Goal: Task Accomplishment & Management: Manage account settings

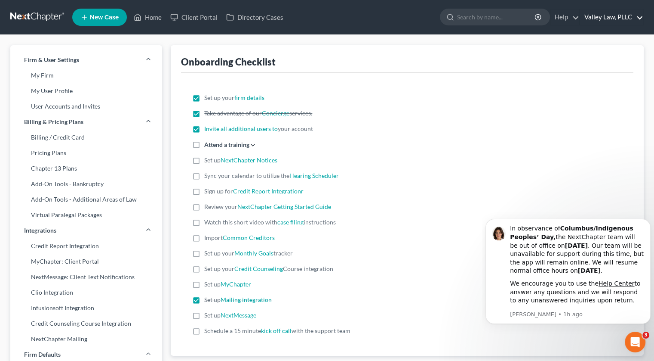
click at [640, 18] on link "Valley Law, PLLC" at bounding box center [611, 16] width 63 height 15
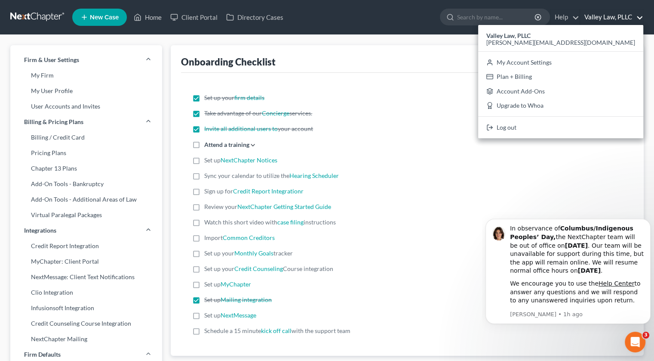
click at [417, 88] on div "Set up your firm details Take advantage of our Concierge services. Invite all a…" at bounding box center [407, 214] width 453 height 283
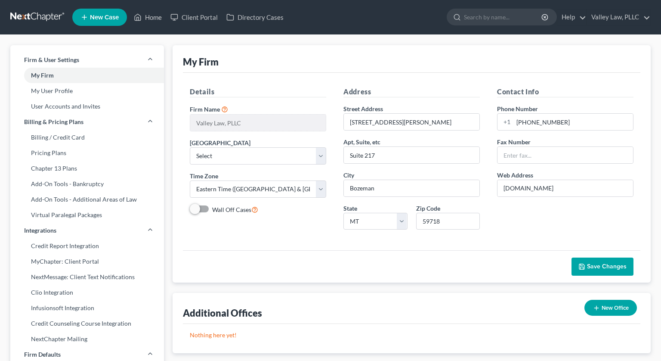
select select "24"
select select "27"
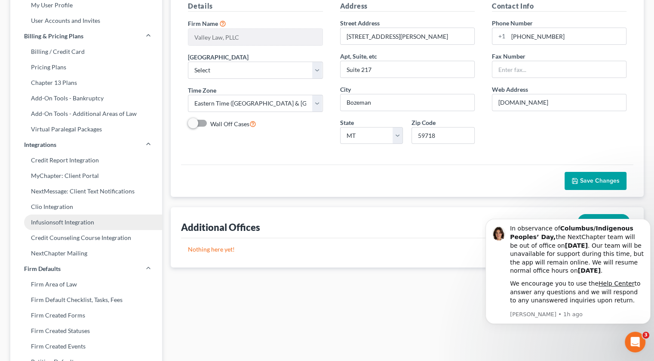
scroll to position [86, 0]
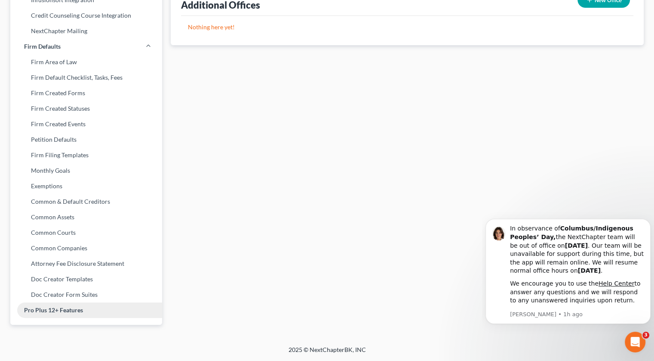
click at [91, 315] on link "Pro Plus 12+ Features" at bounding box center [86, 309] width 152 height 15
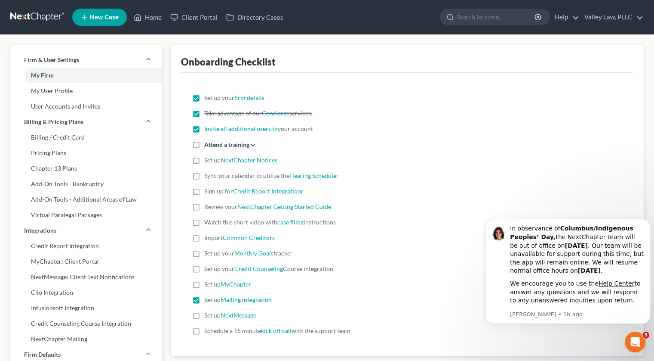
select select "47"
select select "24"
select select "27"
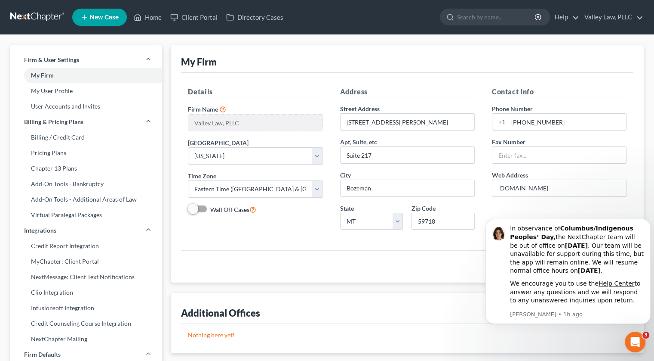
click at [246, 246] on div "Details Firm Name * Valley Law, PLLC Primary District Select Alabama - Middle A…" at bounding box center [407, 161] width 453 height 177
click at [104, 186] on link "Add-On Tools - Bankruptcy" at bounding box center [86, 183] width 152 height 15
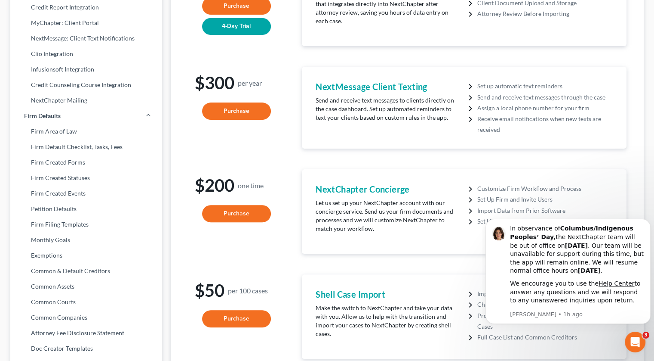
scroll to position [258, 0]
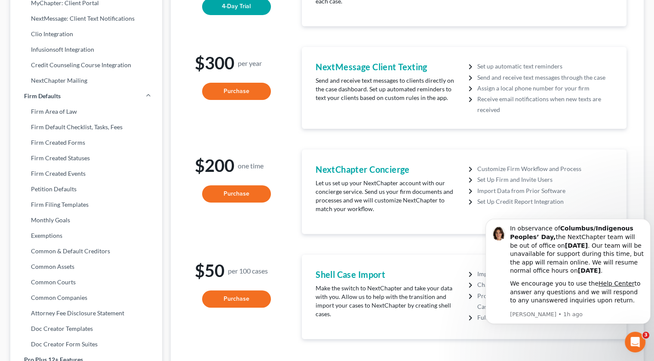
click at [503, 202] on li "Set Up Credit Report Integration" at bounding box center [546, 201] width 136 height 11
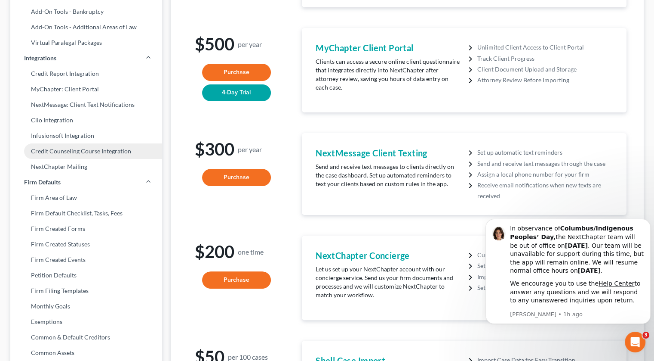
click at [87, 151] on link "Credit Counseling Course Integration" at bounding box center [86, 150] width 152 height 15
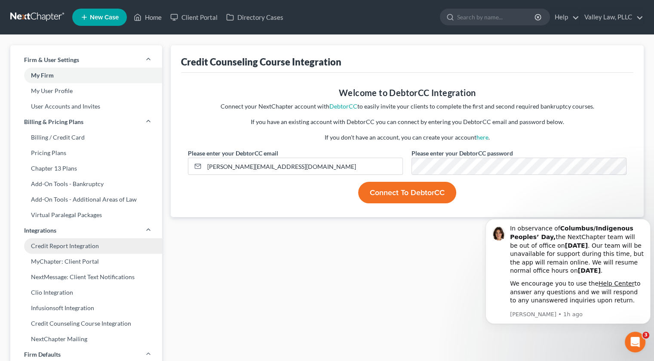
click at [108, 241] on link "Credit Report Integration" at bounding box center [86, 245] width 152 height 15
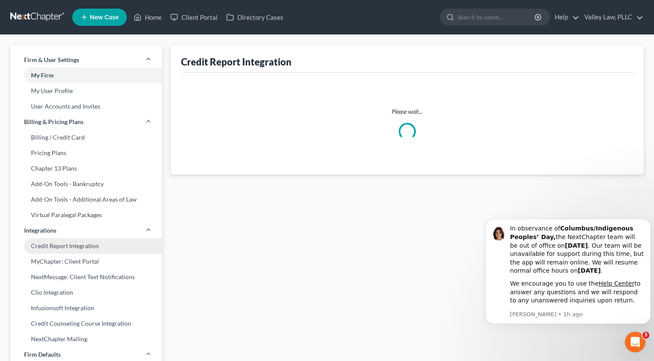
select select "27"
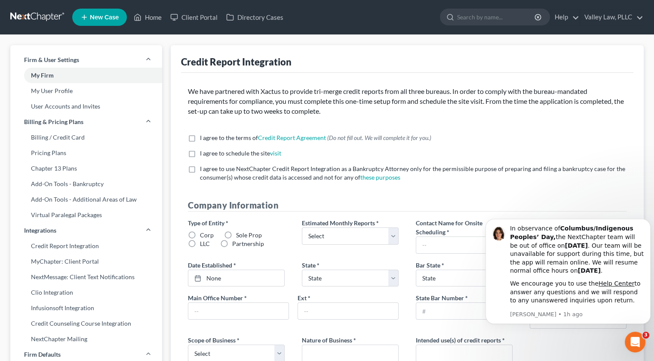
click at [200, 137] on label "I agree to the terms of Credit Report Agreement * (Do not fill out. We will com…" at bounding box center [315, 137] width 231 height 9
click at [203, 137] on input "I agree to the terms of Credit Report Agreement * (Do not fill out. We will com…" at bounding box center [206, 136] width 6 height 6
checkbox input "true"
click at [200, 152] on label "I agree to schedule the site visit *" at bounding box center [240, 153] width 81 height 9
click at [203, 152] on input "I agree to schedule the site visit *" at bounding box center [206, 152] width 6 height 6
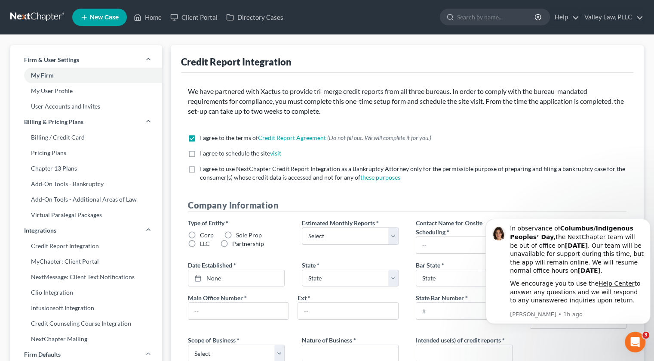
checkbox input "true"
click at [200, 170] on label "I agree to use NextChapter Credit Report Integration as a Bankruptcy Attorney o…" at bounding box center [413, 172] width 427 height 17
click at [203, 170] on input "I agree to use NextChapter Credit Report Integration as a Bankruptcy Attorney o…" at bounding box center [206, 167] width 6 height 6
checkbox input "true"
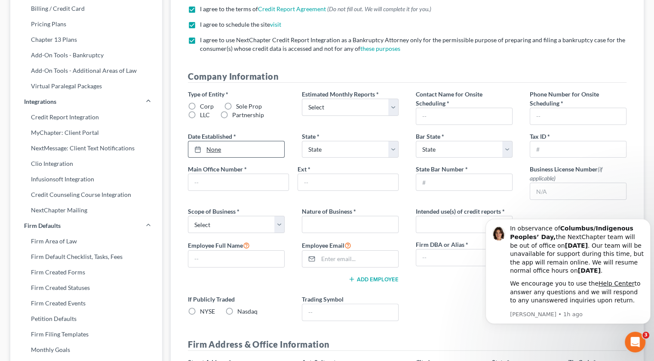
scroll to position [129, 0]
click at [200, 116] on label "LLC" at bounding box center [205, 114] width 10 height 9
click at [203, 116] on input "LLC" at bounding box center [206, 113] width 6 height 6
radio input "true"
click at [332, 104] on select "Select 1-4 5-10 11-20 21-40 41-60 61-80 81-100 More than 100" at bounding box center [350, 106] width 97 height 17
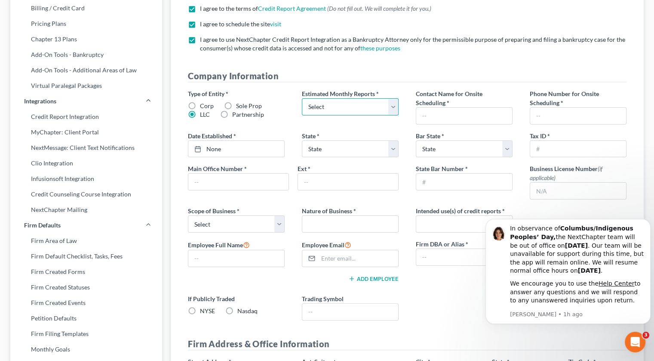
select select "1"
click at [302, 98] on select "Select 1-4 5-10 11-20 21-40 41-60 61-80 81-100 More than 100" at bounding box center [350, 106] width 97 height 17
click at [427, 116] on input "text" at bounding box center [464, 116] width 96 height 16
type input "Albert Jones"
type input "8502749348"
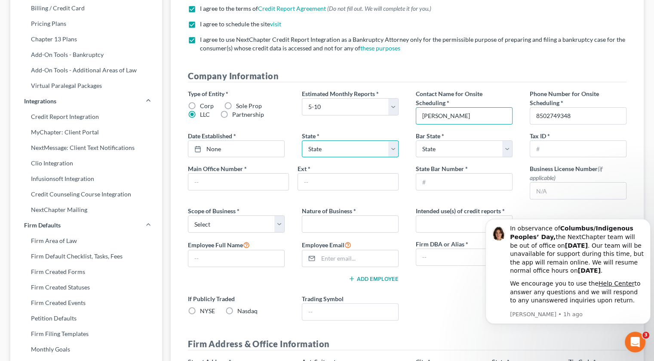
select select "27"
type input "4063193024"
type input "Valley Law, PLLC"
type input "14144"
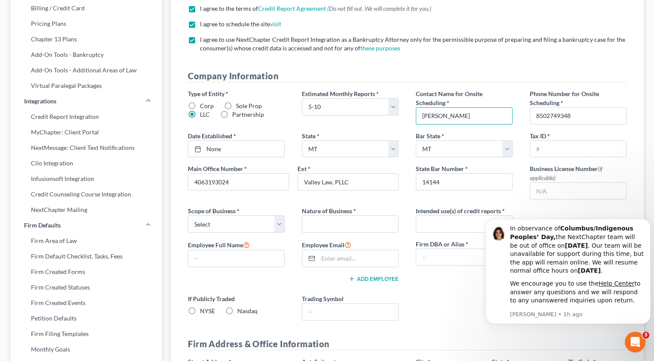
type input "Law firm"
type input "Bankruptcy filings"
type input "Albert Jones"
type input "[PERSON_NAME][EMAIL_ADDRESS][DOMAIN_NAME]"
type input "Mountain & Valley Law Firm"
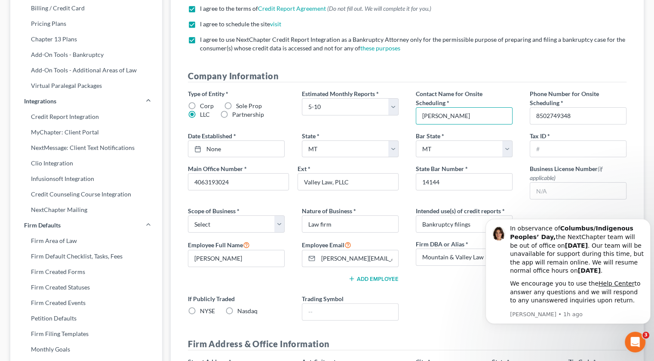
type input "0"
select select "0"
type input "No"
type input "10/13/2025"
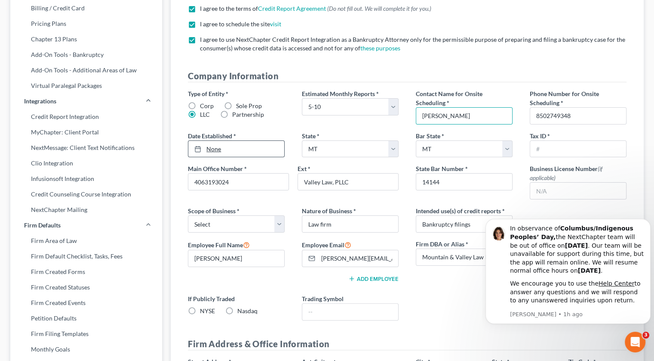
click at [262, 151] on link "None" at bounding box center [236, 149] width 96 height 16
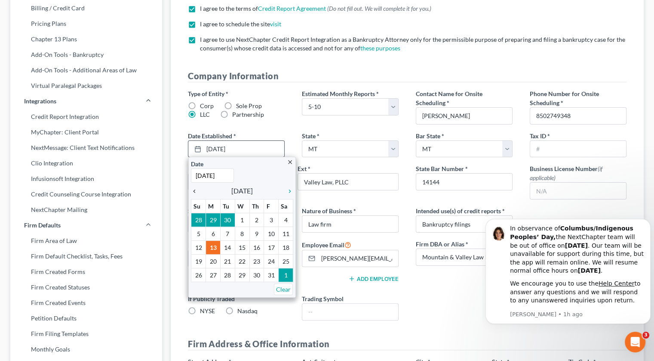
click at [193, 193] on icon "chevron_left" at bounding box center [196, 191] width 11 height 7
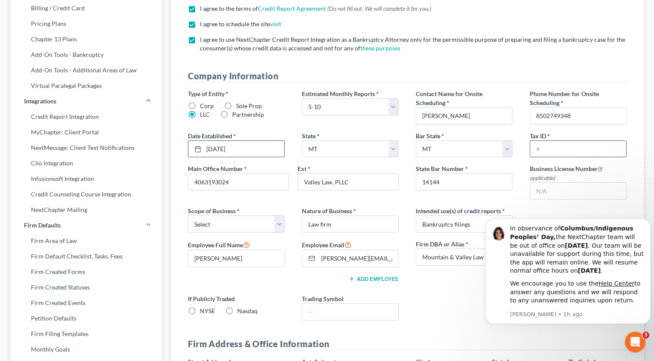
click at [544, 151] on input "text" at bounding box center [578, 149] width 96 height 16
click at [497, 200] on div "Type of Entity * Corp Sole Prop LLC Partnership Estimated Monthly Reports * Sel…" at bounding box center [407, 208] width 456 height 238
drag, startPoint x: 355, startPoint y: 182, endPoint x: 291, endPoint y: 185, distance: 64.6
click at [291, 185] on div "Main Office Number * 4063193024 Ext * Valley Law, PLLC" at bounding box center [293, 180] width 219 height 33
click at [278, 222] on select "Select Local Regional National" at bounding box center [236, 223] width 97 height 17
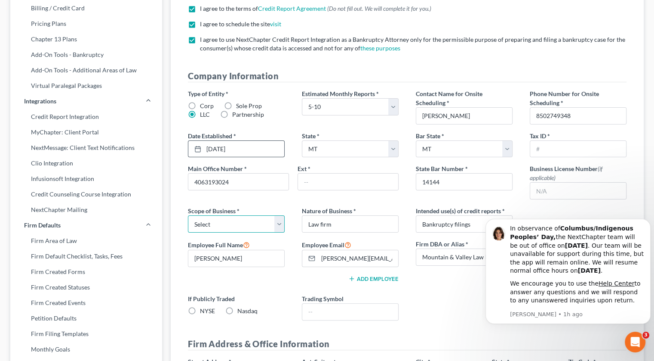
select select "0"
click at [188, 215] on select "Select Local Regional National" at bounding box center [236, 223] width 97 height 17
click at [342, 201] on div "Type of Entity * Corp Sole Prop LLC Partnership Estimated Monthly Reports * Sel…" at bounding box center [407, 208] width 456 height 238
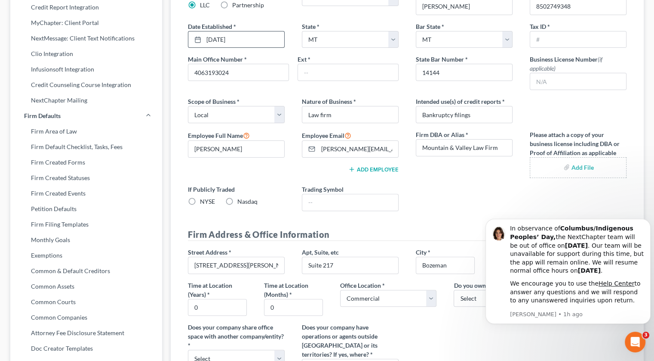
scroll to position [258, 0]
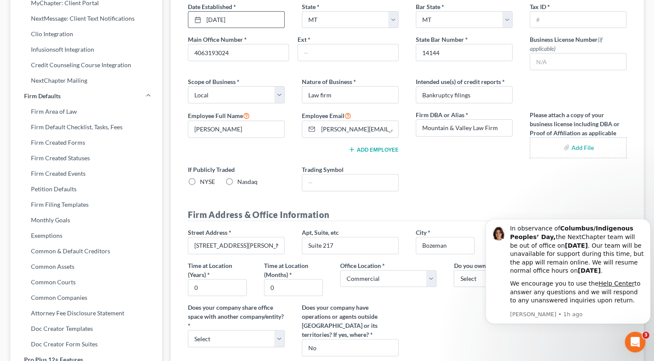
click at [583, 146] on input "file" at bounding box center [578, 147] width 82 height 15
type input "C:\fakepath\LLC DBA combined.pdf"
click at [520, 179] on div "Type of Entity * Corp Sole Prop LLC Partnership Estimated Monthly Reports * Sel…" at bounding box center [407, 79] width 456 height 238
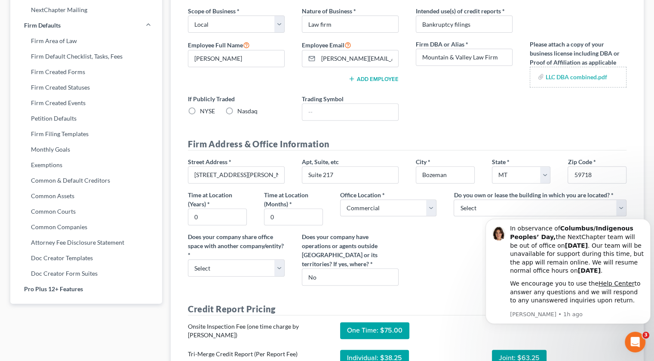
scroll to position [344, 0]
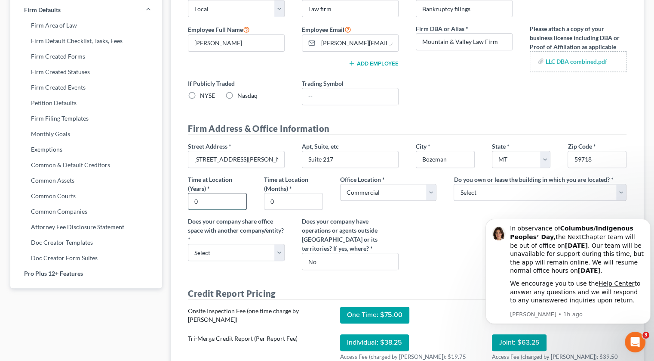
click at [220, 201] on input "0" at bounding box center [217, 201] width 58 height 16
drag, startPoint x: 300, startPoint y: 200, endPoint x: 262, endPoint y: 200, distance: 38.3
click at [262, 200] on div "Time at Location (Months) * 0" at bounding box center [294, 192] width 76 height 35
type input "1"
click at [456, 218] on div "Street Address * 389 S. Ferguson Ave Apt, Suite, etc Suite 217 City * Bozeman S…" at bounding box center [407, 209] width 456 height 135
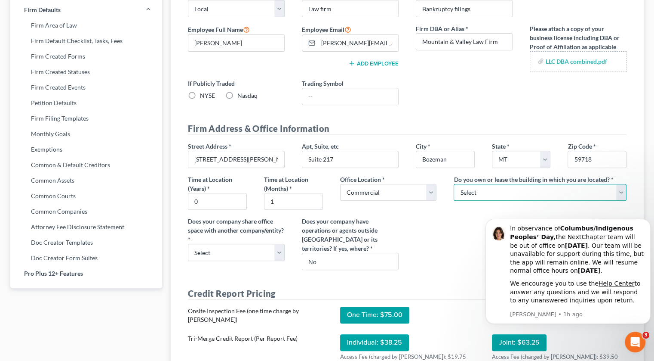
click at [488, 188] on select "Select Own Lease" at bounding box center [540, 192] width 173 height 17
select select "1"
click at [454, 184] on select "Select Own Lease" at bounding box center [540, 192] width 173 height 17
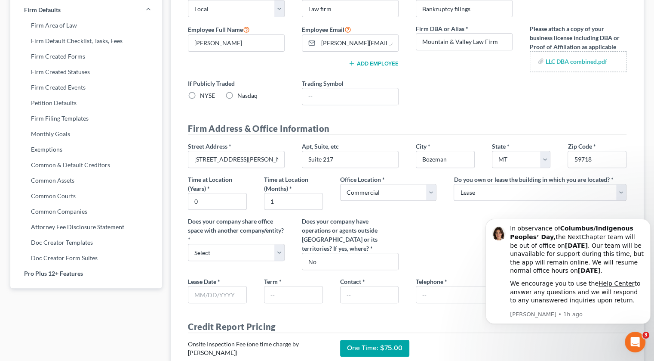
click at [459, 233] on div "Street Address * 389 S. Ferguson Ave Apt, Suite, etc Suite 217 City * Bozeman S…" at bounding box center [407, 209] width 456 height 135
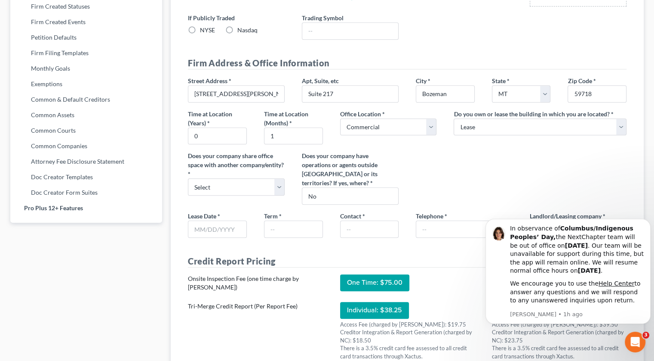
scroll to position [430, 0]
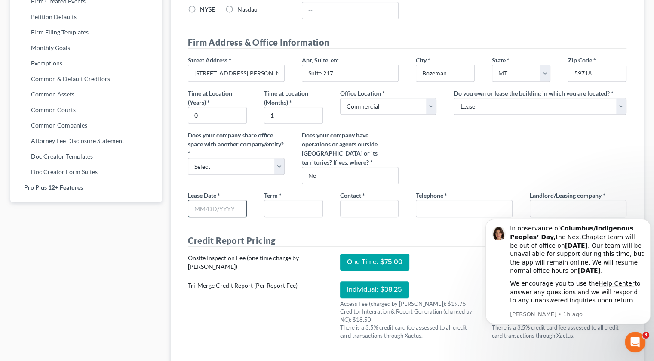
click at [221, 203] on input "text" at bounding box center [217, 208] width 58 height 16
type input "10/01/2025"
type input "Valley Law, PLLC"
type input "Monthly"
type input "Albert Jones"
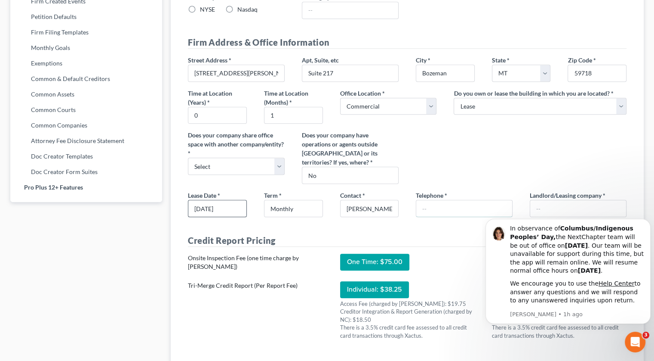
type input "8502749348"
type input "The Foster Institute, Inc."
click at [508, 154] on div "Street Address * 389 S. Ferguson Ave Apt, Suite, etc Suite 217 City * Bozeman S…" at bounding box center [407, 122] width 456 height 135
click at [268, 169] on select "Select Yes No" at bounding box center [236, 165] width 97 height 17
select select "0"
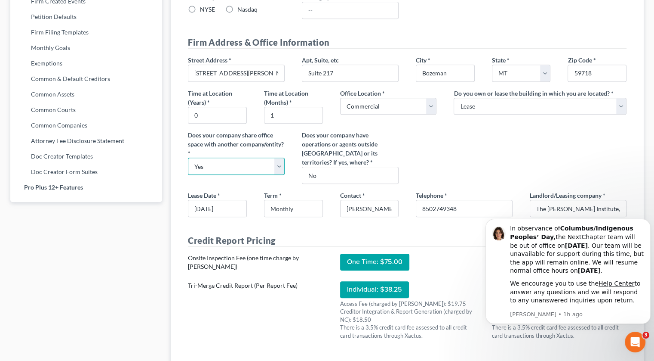
click at [188, 157] on select "Select Yes No" at bounding box center [236, 165] width 97 height 17
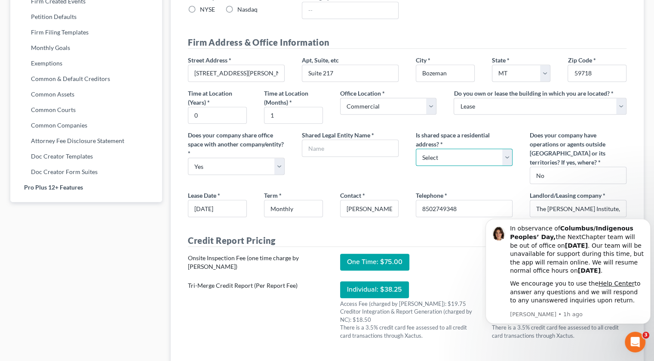
click at [447, 148] on select "Select Yes No" at bounding box center [464, 156] width 97 height 17
select select "1"
click at [416, 148] on select "Select Yes No" at bounding box center [464, 156] width 97 height 17
click at [346, 151] on input "text" at bounding box center [350, 148] width 96 height 16
click at [311, 163] on div "Shared Legal Entity Name *" at bounding box center [350, 156] width 114 height 53
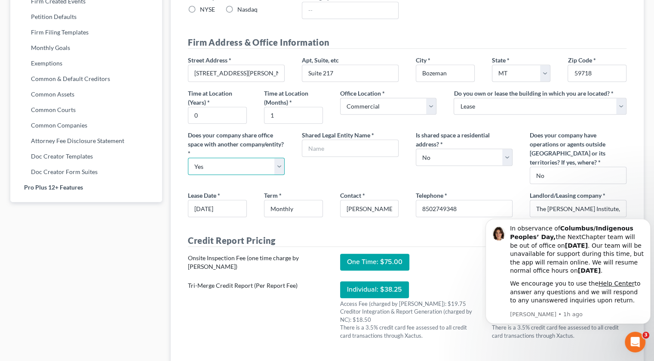
click at [280, 160] on select "Select Yes No" at bounding box center [236, 165] width 97 height 17
click at [188, 157] on select "Select Yes No" at bounding box center [236, 165] width 97 height 17
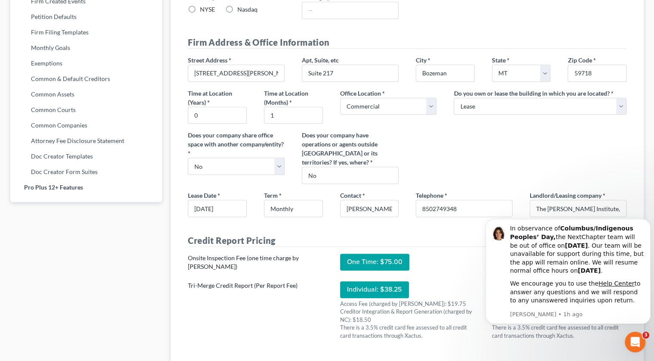
click at [438, 144] on div "Street Address * 389 S. Ferguson Ave Apt, Suite, etc Suite 217 City * Bozeman S…" at bounding box center [407, 122] width 456 height 135
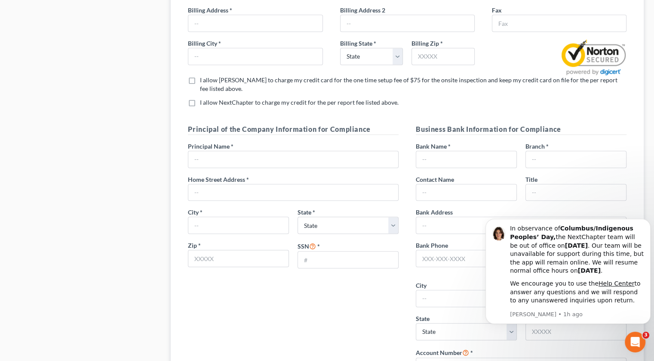
scroll to position [736, 0]
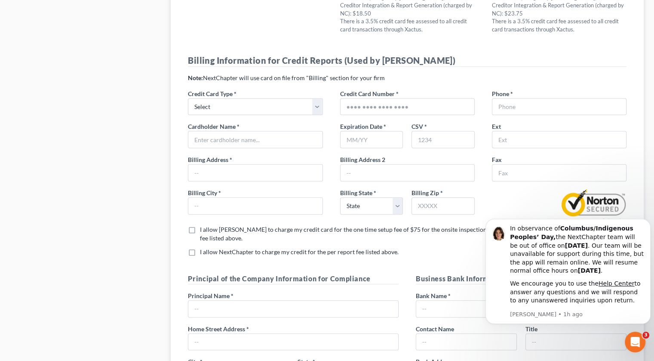
click at [544, 21] on div at bounding box center [327, 19] width 654 height 39
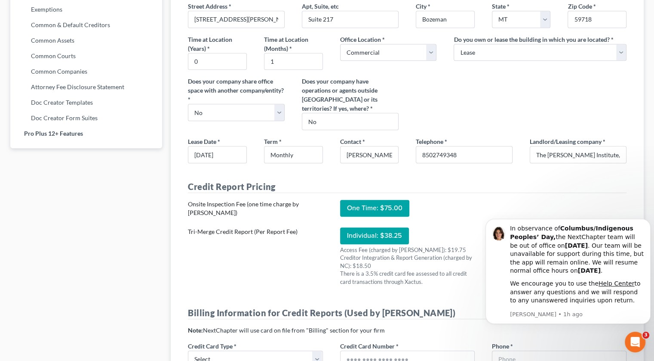
scroll to position [478, 0]
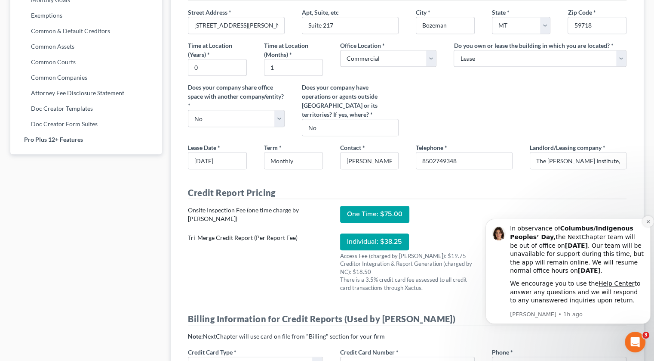
click at [648, 219] on icon "Dismiss notification" at bounding box center [648, 221] width 5 height 5
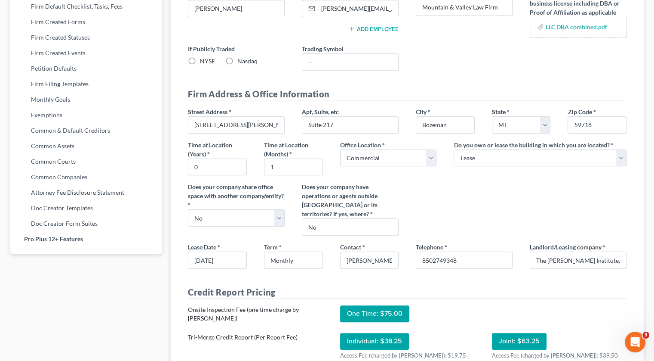
scroll to position [387, 0]
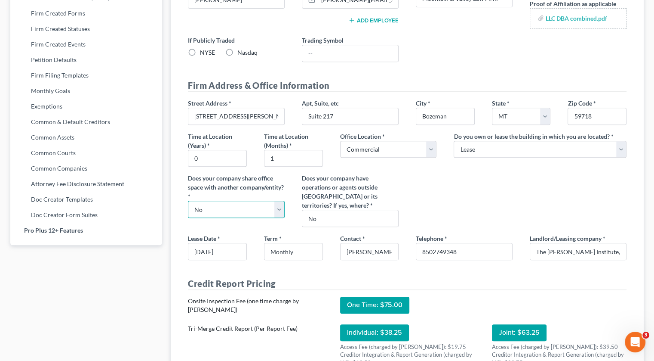
click at [257, 207] on select "Select Yes No" at bounding box center [236, 208] width 97 height 17
select select "0"
click at [188, 200] on select "Select Yes No" at bounding box center [236, 208] width 97 height 17
select select "1"
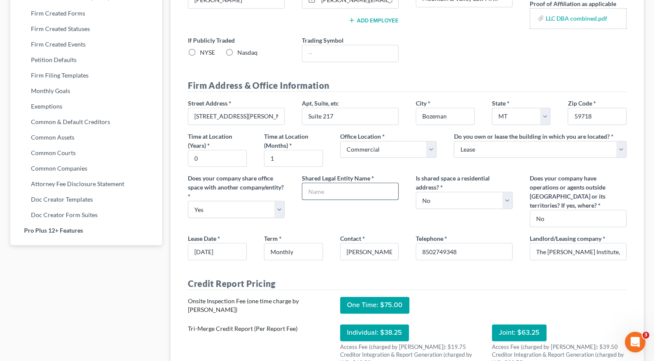
click at [351, 190] on input "text" at bounding box center [350, 191] width 96 height 16
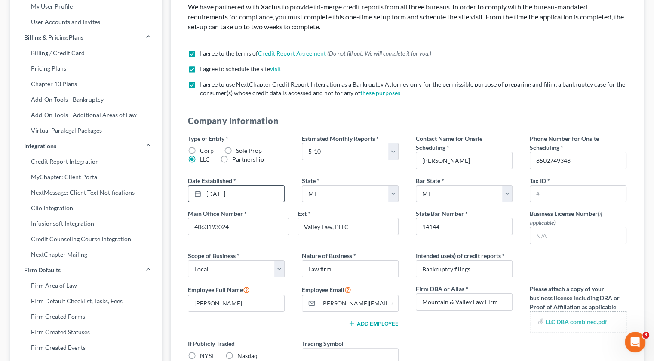
scroll to position [86, 0]
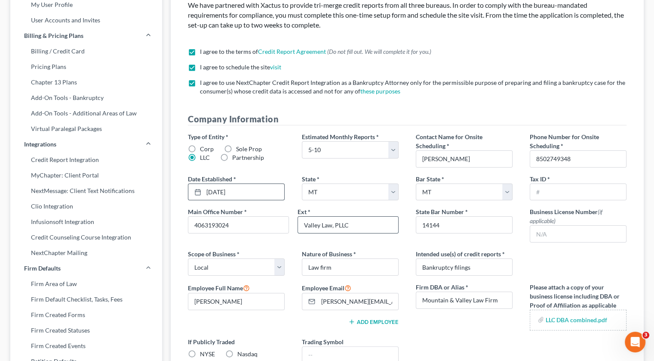
drag, startPoint x: 349, startPoint y: 227, endPoint x: 299, endPoint y: 228, distance: 50.3
click at [299, 228] on input "Valley Law, PLLC" at bounding box center [348, 224] width 100 height 16
click at [294, 240] on div "Main Office Number * 4063193024 Ext *" at bounding box center [293, 224] width 228 height 35
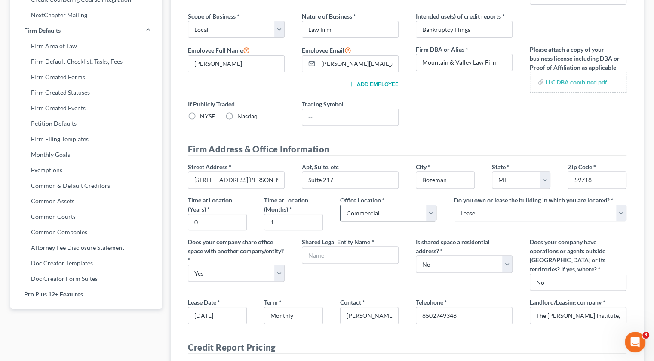
scroll to position [344, 0]
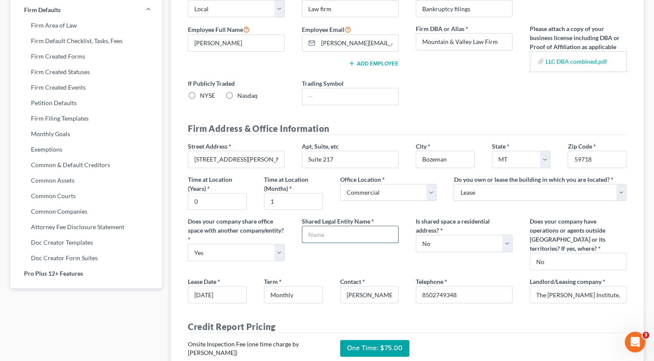
click at [380, 231] on input "text" at bounding box center [350, 234] width 96 height 16
type input "Cook Phelan, Attorneys at Law"
click at [363, 261] on div "Shared Legal Entity Name * Cook Phelan, Attorneys at Law" at bounding box center [350, 242] width 114 height 53
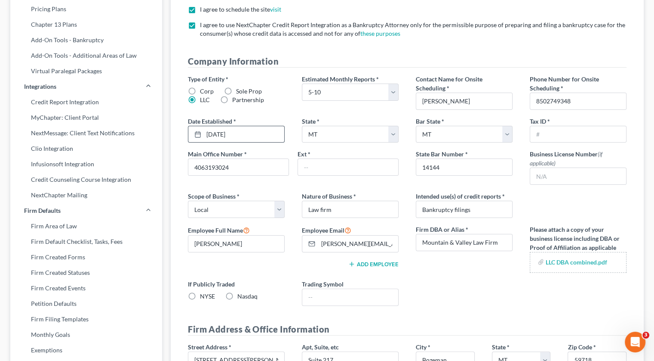
scroll to position [129, 0]
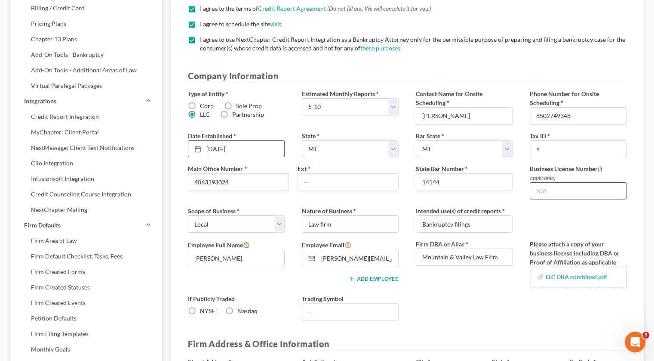
click at [564, 183] on input "text" at bounding box center [578, 190] width 96 height 16
click at [558, 150] on input "text" at bounding box center [578, 149] width 96 height 16
paste input "Islandfitnessmt@icloud.com"
type input "Islandfitnessmt@icloud.com"
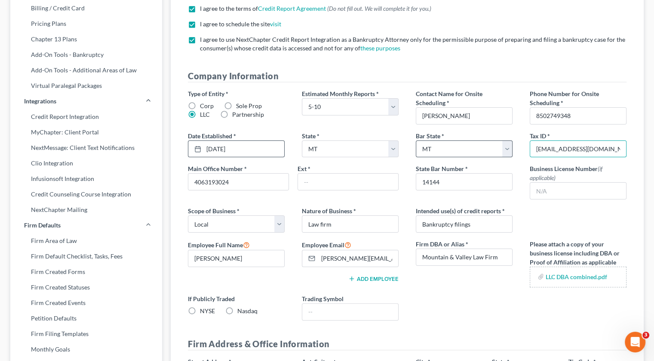
drag, startPoint x: 615, startPoint y: 150, endPoint x: 501, endPoint y: 153, distance: 114.5
click at [501, 153] on div "Type of Entity * Corp Sole Prop LLC Partnership Estimated Monthly Reports * Sel…" at bounding box center [407, 208] width 456 height 238
type input "394262873"
click at [455, 305] on div "Type of Entity * Corp Sole Prop LLC Partnership Estimated Monthly Reports * Sel…" at bounding box center [407, 208] width 456 height 238
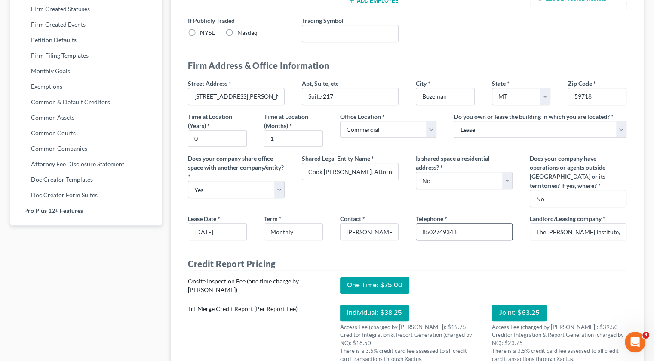
scroll to position [387, 0]
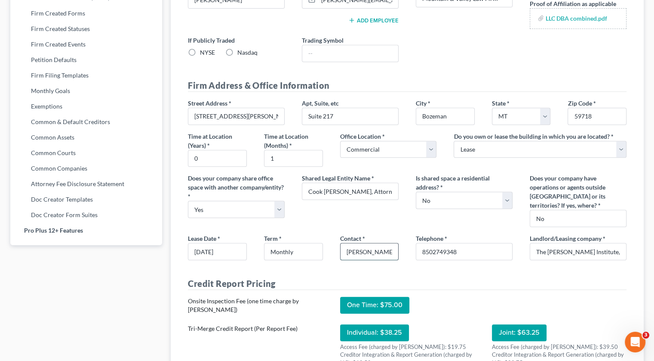
click at [386, 250] on input "Albert Jones" at bounding box center [370, 251] width 58 height 16
click at [415, 214] on div "Is shared space a residential address? * Select Yes No" at bounding box center [464, 199] width 114 height 53
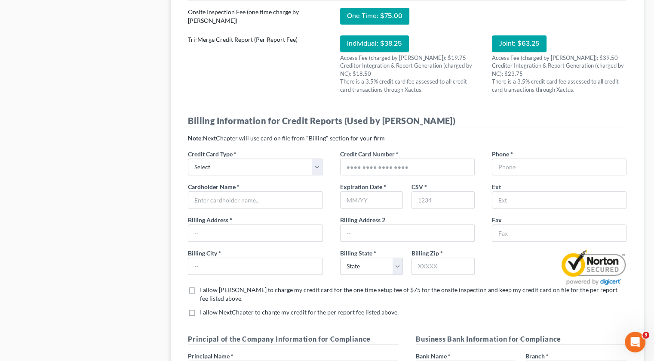
scroll to position [688, 0]
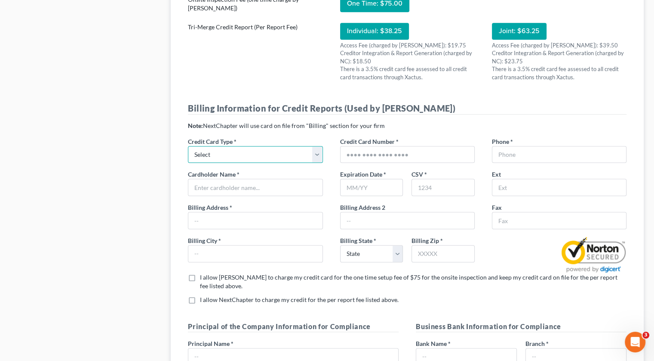
click at [270, 148] on select "Select Visa Master Card American Express Discover" at bounding box center [255, 154] width 135 height 17
select select "2"
click at [188, 146] on select "Select Visa Master Card American Express Discover" at bounding box center [255, 154] width 135 height 17
click at [367, 138] on span "Credit Card Number" at bounding box center [367, 141] width 55 height 7
click at [360, 150] on input "text" at bounding box center [408, 154] width 134 height 16
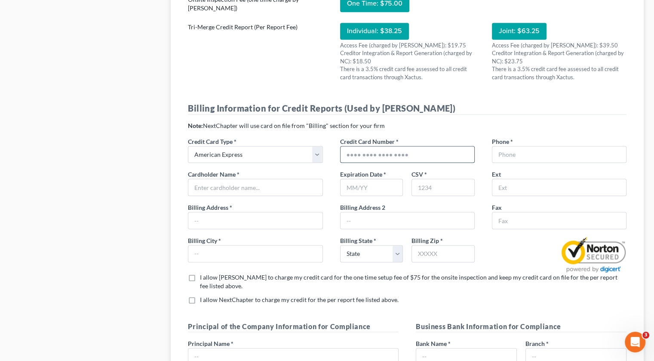
type input "372993374961007"
type input "09/30"
click at [518, 150] on input "text" at bounding box center [560, 154] width 134 height 16
type input "8502749348"
type input "Valley Law, PLLC"
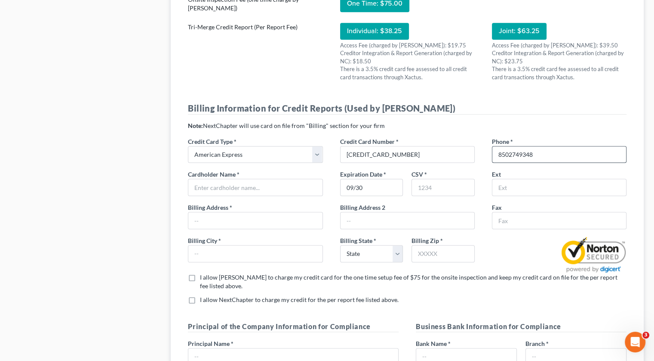
type input "Valley Law, PLLC"
type input "389 S. Ferguson Ave"
type input "59718"
type input "389 S. Ferguson Ave"
type input "Suite 217"
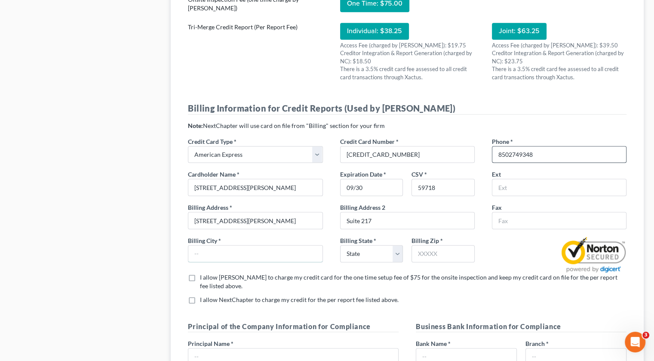
type input "Bozeman"
select select "27"
type input "59718"
type input "389 S. Ferguson Ave"
type input "Bozeman"
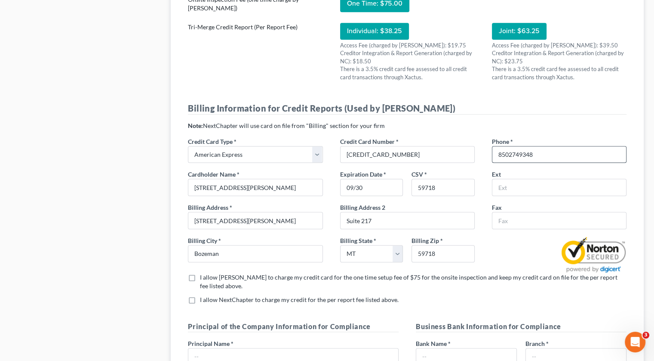
select select "27"
type input "59718"
type input "Valley Law, PLLC"
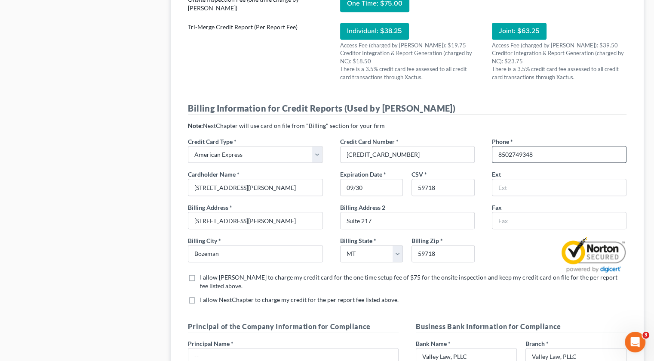
type input "Valley Law, PLLC"
type input "389 S. Ferguson Ave"
type input "8502749348"
type input "Valley Law, PLLC"
type input "Bozeman"
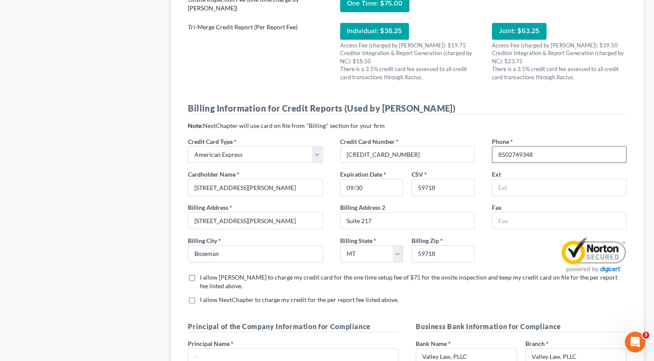
select select "27"
type input "59718"
type input "Valley Law, PLLC"
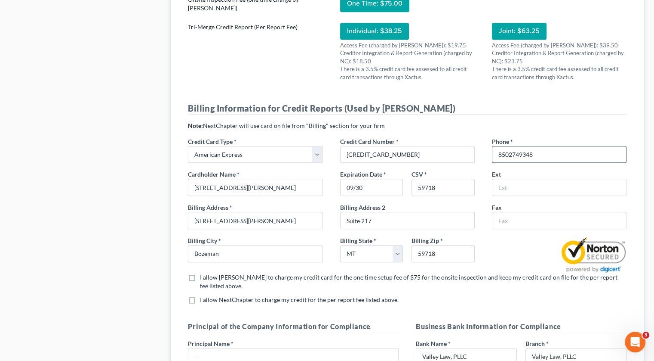
type input "389 S. Ferguson Ave"
type input "Bozeman"
select select "27"
type input "59718"
type input "Valley Law, PLLC"
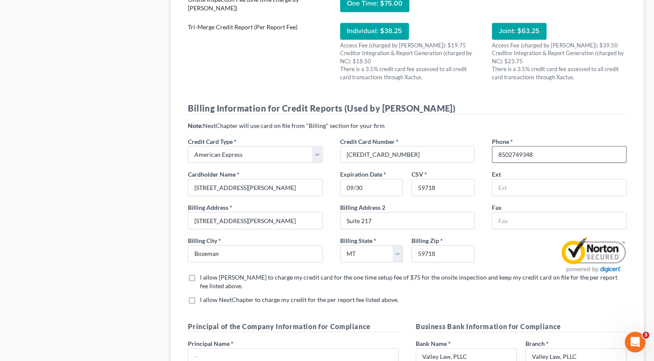
type input "Valley Law, PLLC"
type input "8502749348"
type input "Valley Law, PLLC"
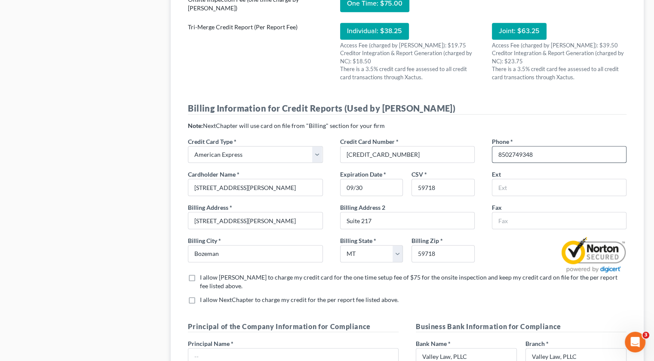
type input "Albert Mountain & Valley Law Firm Jones"
type input "8502749348"
type input "[PERSON_NAME][EMAIL_ADDRESS][DOMAIN_NAME]"
type input "Albert Mountain & Valley Law Firm Jones"
type input "8502749348"
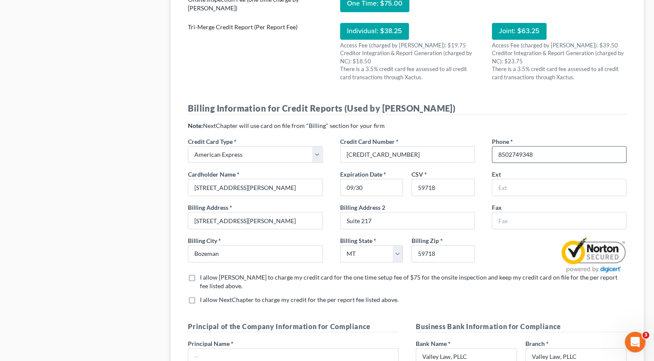
type input "[PERSON_NAME][EMAIL_ADDRESS][DOMAIN_NAME]"
type input "Albert Mountain & Valley Law Firm Jones"
type input "8502749348"
type input "[PERSON_NAME][EMAIL_ADDRESS][DOMAIN_NAME]"
drag, startPoint x: 292, startPoint y: 182, endPoint x: 182, endPoint y: 176, distance: 109.4
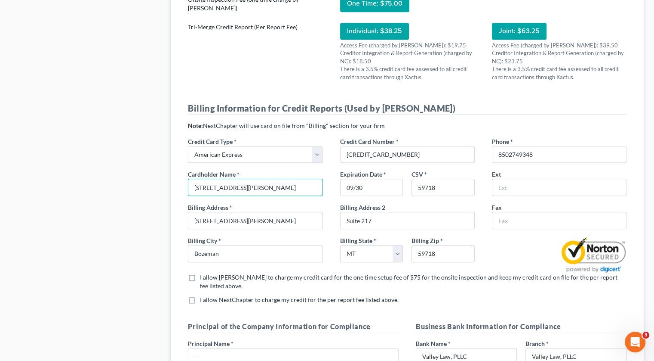
click at [182, 176] on div "Cardholder Name * 389 S. Ferguson Ave" at bounding box center [255, 183] width 152 height 26
type input "Albert Jones"
click at [478, 198] on div "Expiration Date * 09/30 CSV * 59718" at bounding box center [407, 186] width 143 height 33
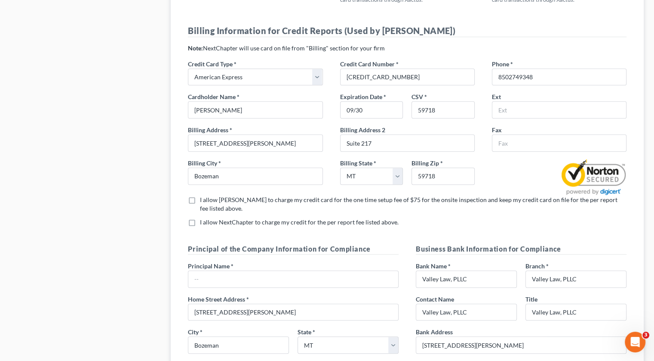
scroll to position [774, 0]
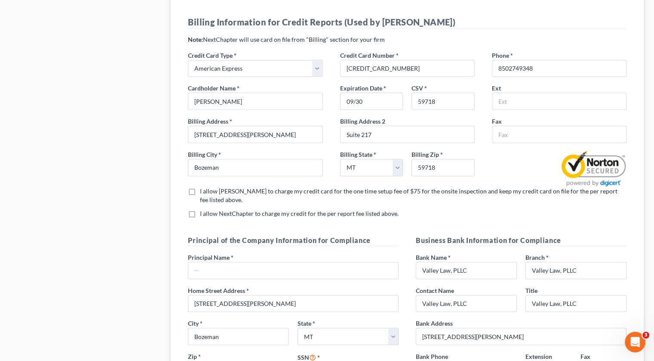
click at [200, 187] on label "I allow Xactus to charge my credit card for the one time setup fee of $75 for t…" at bounding box center [413, 195] width 427 height 17
click at [203, 187] on input "I allow Xactus to charge my credit card for the one time setup fee of $75 for t…" at bounding box center [206, 190] width 6 height 6
checkbox input "true"
click at [200, 209] on label "I allow NextChapter to charge my credit for the per report fee listed above. *" at bounding box center [299, 213] width 199 height 9
click at [203, 209] on input "I allow NextChapter to charge my credit for the per report fee listed above. *" at bounding box center [206, 212] width 6 height 6
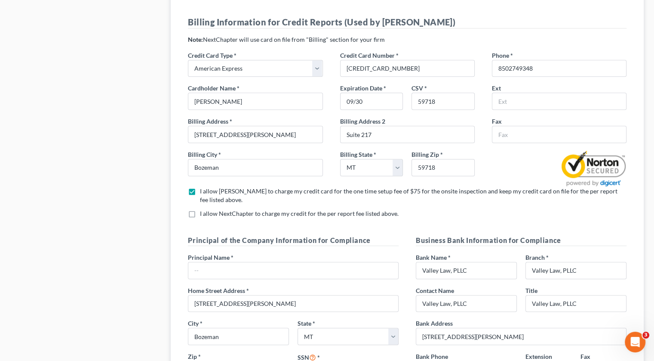
checkbox input "true"
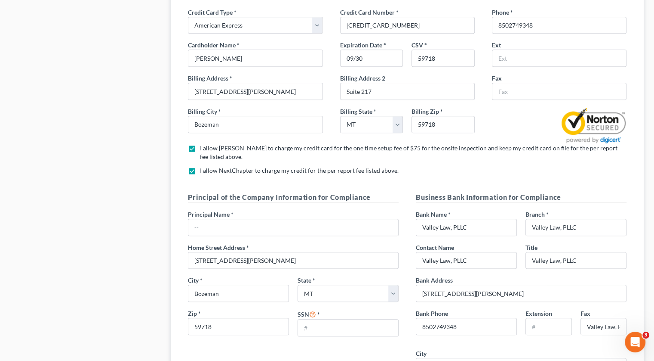
click at [228, 225] on div "Principal of the Company Information for Compliance Principal Name * Home Stree…" at bounding box center [293, 267] width 219 height 151
click at [232, 219] on input "text" at bounding box center [293, 227] width 210 height 16
type input "Albert Jones"
drag, startPoint x: 447, startPoint y: 213, endPoint x: 418, endPoint y: 214, distance: 28.9
click at [418, 219] on input "Valley Law, PLLC" at bounding box center [466, 227] width 100 height 16
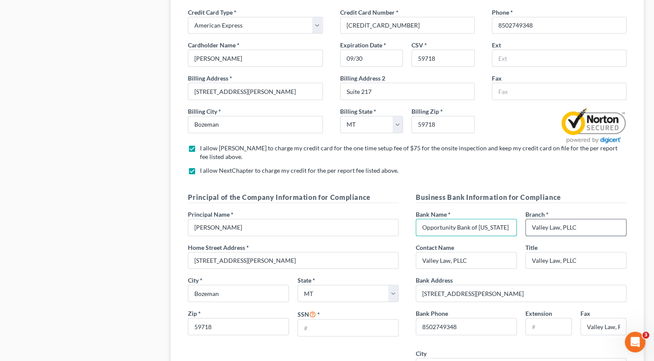
type input "Opportunity Bank of Montana"
click at [543, 219] on input "Valley Law, PLLC" at bounding box center [576, 227] width 100 height 16
drag, startPoint x: 535, startPoint y: 215, endPoint x: 584, endPoint y: 212, distance: 48.7
click at [584, 219] on input "Valley Law, PLLC" at bounding box center [576, 227] width 100 height 16
type input "V"
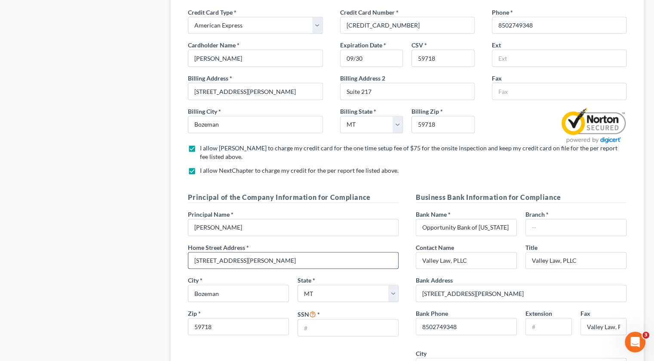
click at [324, 252] on input "389 S. Ferguson Ave" at bounding box center [293, 260] width 210 height 16
type input "3"
click at [324, 252] on input "4242 Monroe Street" at bounding box center [293, 260] width 210 height 16
type input "4242 Monroe Street, Apt D"
click at [314, 319] on input "text" at bounding box center [348, 327] width 100 height 16
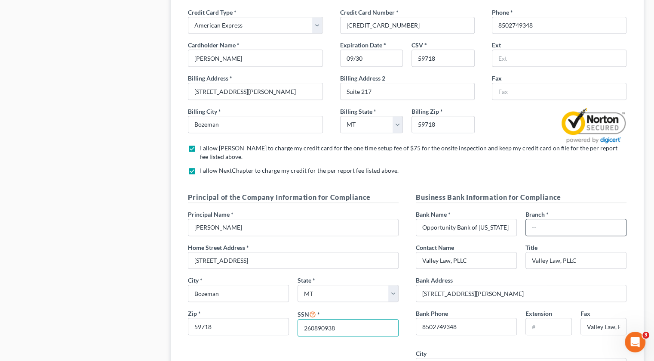
type input "260890938"
click at [580, 219] on input "text" at bounding box center [576, 227] width 100 height 16
click at [582, 219] on input "text" at bounding box center [576, 227] width 100 height 16
type input "Valley View - Bozeman"
drag, startPoint x: 492, startPoint y: 248, endPoint x: 420, endPoint y: 250, distance: 72.3
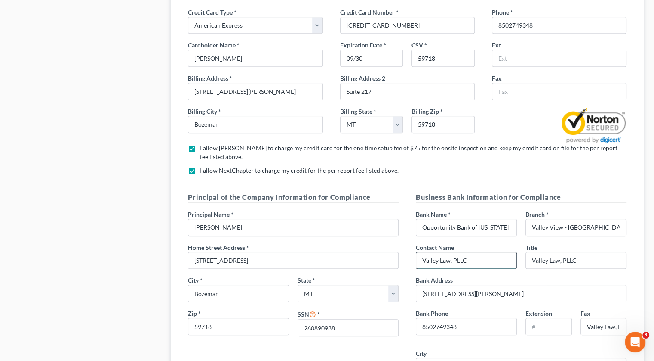
click at [420, 252] on input "Valley Law, PLLC" at bounding box center [466, 260] width 100 height 16
type input "Kelly O'Hare"
drag, startPoint x: 586, startPoint y: 241, endPoint x: 529, endPoint y: 241, distance: 57.2
click at [529, 252] on input "Valley Law, PLLC" at bounding box center [576, 260] width 100 height 16
click at [581, 252] on input "text" at bounding box center [576, 260] width 100 height 16
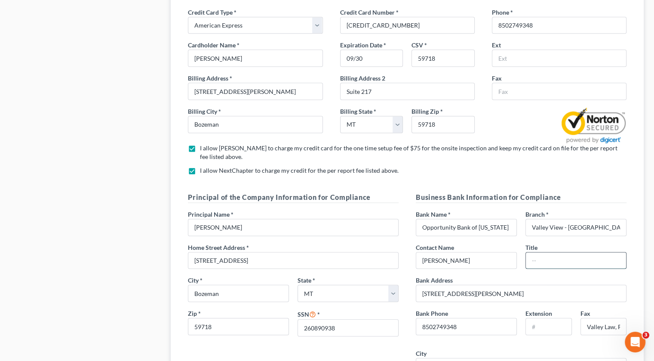
paste input "Relationship Banking Supervisor"
type input "Relationship Banking Supervisor"
click at [562, 275] on div "Bank Address 389 S. Ferguson Ave" at bounding box center [521, 288] width 219 height 26
click at [542, 285] on input "389 S. Ferguson Ave" at bounding box center [521, 293] width 210 height 16
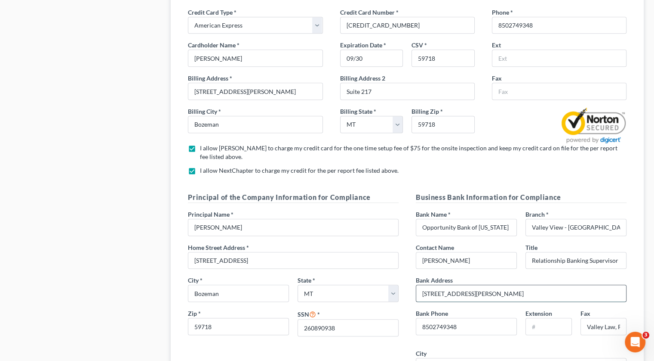
click at [542, 285] on input "389 S. Ferguson Ave" at bounding box center [521, 293] width 210 height 16
drag, startPoint x: 550, startPoint y: 214, endPoint x: 561, endPoint y: 215, distance: 11.3
click at [561, 219] on input "Valley View - Bozeman" at bounding box center [576, 227] width 100 height 16
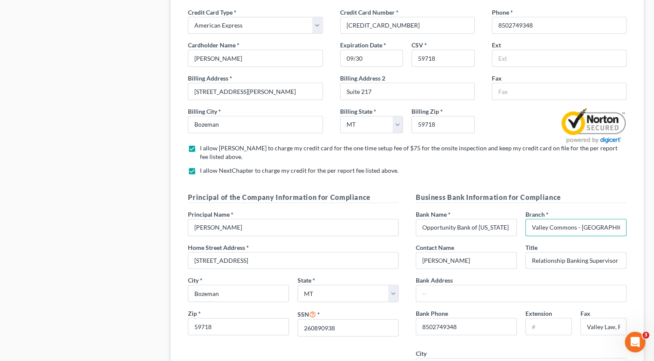
type input "Valley Commons - Bozeman"
click at [470, 286] on input "text" at bounding box center [521, 293] width 210 height 16
paste input "4150 Valley Commons Drive Bozeman, MT 59718"
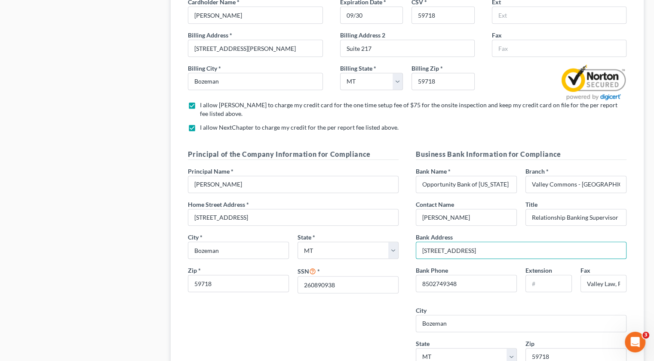
scroll to position [903, 0]
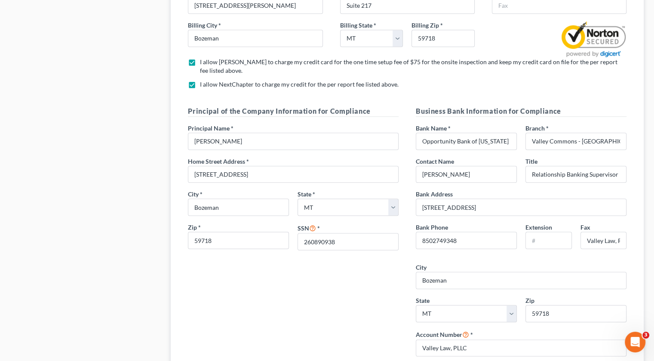
click at [308, 280] on div "Principal of the Company Information for Compliance Principal Name * Albert Jon…" at bounding box center [293, 234] width 228 height 257
drag, startPoint x: 588, startPoint y: 188, endPoint x: 496, endPoint y: 190, distance: 91.7
click at [496, 199] on input "4150 Valley Commons Drive Bozeman, MT 59718" at bounding box center [521, 207] width 210 height 16
type input "4150 Valley Commons Drive"
drag, startPoint x: 477, startPoint y: 229, endPoint x: 403, endPoint y: 228, distance: 74.4
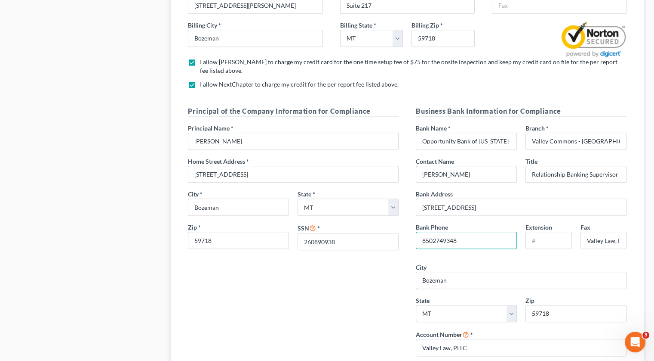
click at [404, 228] on div "Principal of the Company Information for Compliance Principal Name * Albert Jon…" at bounding box center [407, 263] width 456 height 314
paste input "(406) 582-6277"
type input "(406) 582-6277"
drag, startPoint x: 589, startPoint y: 226, endPoint x: 660, endPoint y: 218, distance: 72.3
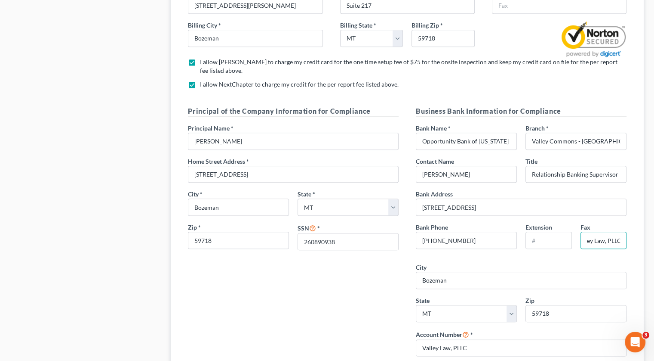
click at [654, 218] on html "Home New Case Client Portal Directory Cases Valley Law, PLLC albert@valleylawmt…" at bounding box center [327, 126] width 654 height 2058
type input "V"
click at [521, 240] on div "Extension Fax" at bounding box center [576, 238] width 110 height 33
drag, startPoint x: 455, startPoint y: 336, endPoint x: 414, endPoint y: 331, distance: 41.6
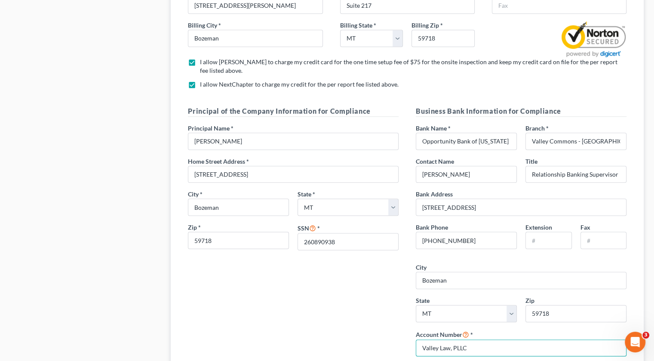
click at [414, 331] on div "Account Number * Valley Law, PLLC" at bounding box center [521, 343] width 219 height 28
click at [368, 333] on div "Principal of the Company Information for Compliance Principal Name * Albert Jon…" at bounding box center [293, 234] width 228 height 257
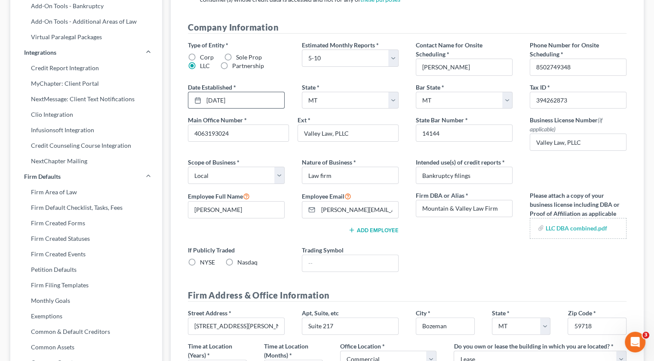
scroll to position [172, 0]
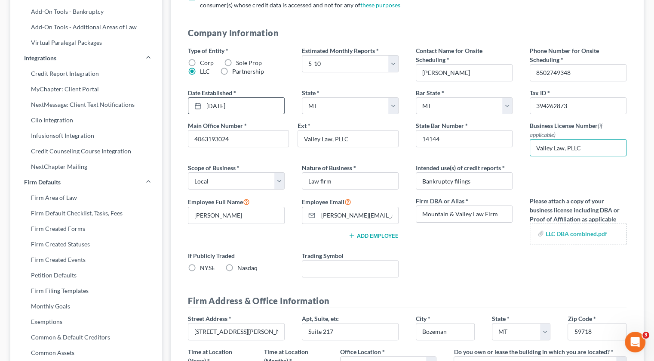
drag, startPoint x: 596, startPoint y: 147, endPoint x: 520, endPoint y: 143, distance: 76.7
click at [520, 143] on div "Type of Entity * Corp Sole Prop LLC Partnership Estimated Monthly Reports * Sel…" at bounding box center [407, 165] width 456 height 238
click at [532, 176] on div "Type of Entity * Corp Sole Prop LLC Partnership Estimated Monthly Reports * Sel…" at bounding box center [407, 165] width 456 height 238
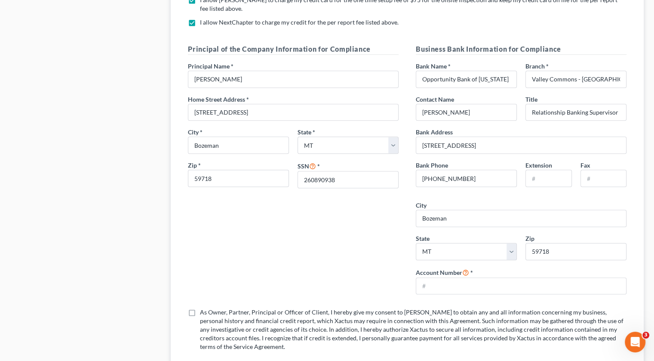
scroll to position [947, 0]
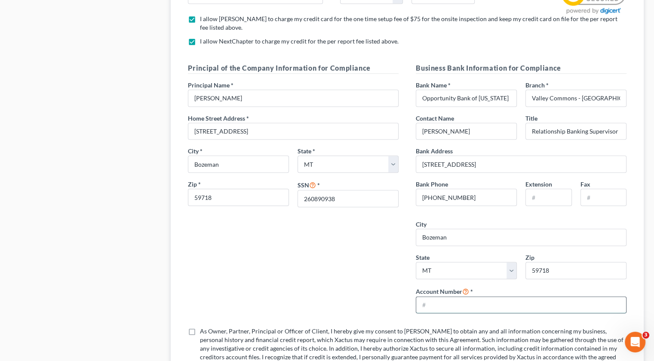
click at [457, 296] on input "text" at bounding box center [521, 304] width 210 height 16
paste input "1801441111"
type input "1801441111"
click at [370, 277] on div "Principal of the Company Information for Compliance Principal Name * Albert Jon…" at bounding box center [293, 191] width 228 height 257
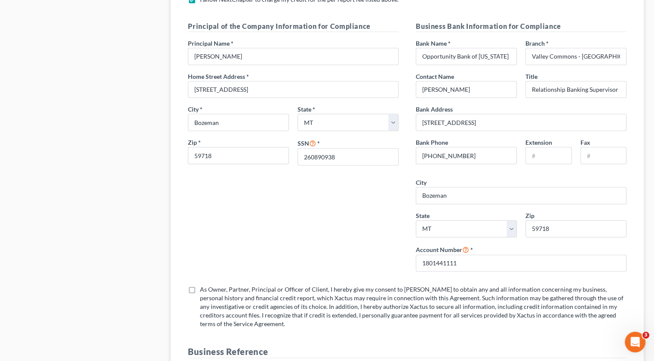
scroll to position [1033, 0]
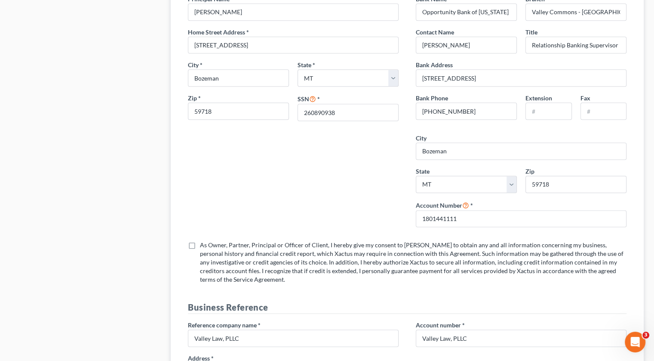
click at [200, 240] on label "As Owner, Partner, Principal or Officer of Client, I hereby give my consent to …" at bounding box center [413, 261] width 427 height 43
click at [203, 240] on input "As Owner, Partner, Principal or Officer of Client, I hereby give my consent to …" at bounding box center [206, 243] width 6 height 6
checkbox input "true"
click at [91, 233] on div "Firm & User Settings My Firm My User Profile User Accounts and Invites Billing …" at bounding box center [86, 1] width 160 height 1976
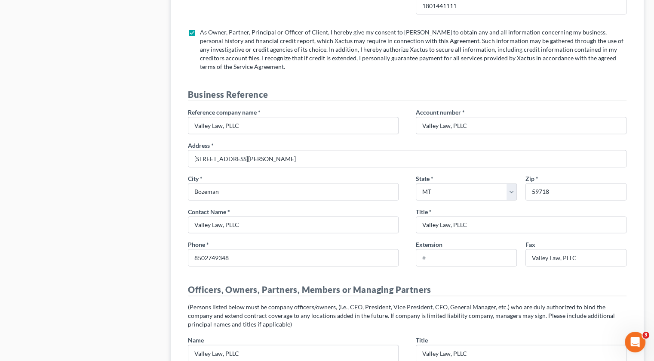
scroll to position [1248, 0]
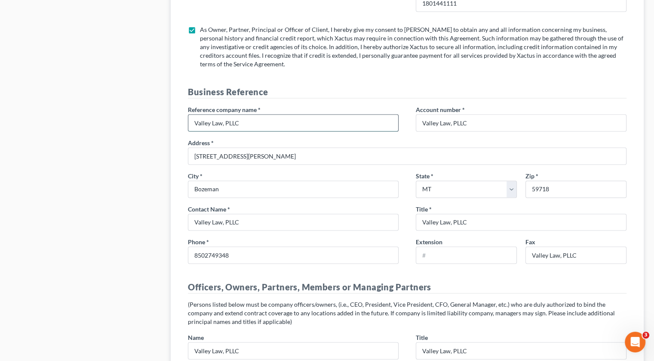
click at [302, 114] on input "Valley Law, PLLC" at bounding box center [293, 122] width 210 height 16
drag, startPoint x: 271, startPoint y: 108, endPoint x: 198, endPoint y: 109, distance: 73.6
click at [185, 108] on div "Reference company name * Valley Law, PLLC" at bounding box center [293, 118] width 228 height 26
type input "g"
type input "Goetz, Geddes & Gardner"
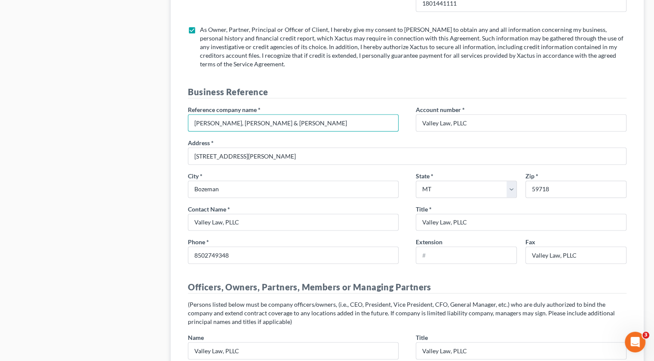
drag, startPoint x: 277, startPoint y: 111, endPoint x: 114, endPoint y: 123, distance: 164.0
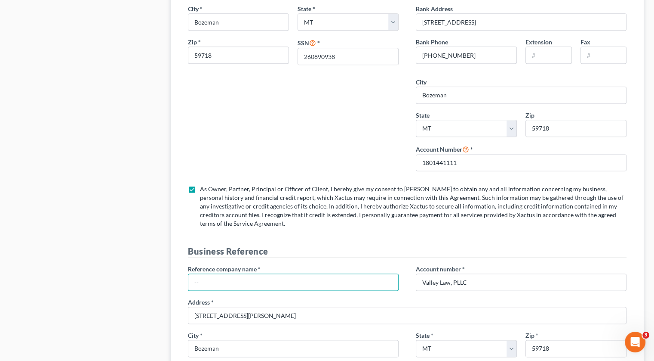
scroll to position [1076, 0]
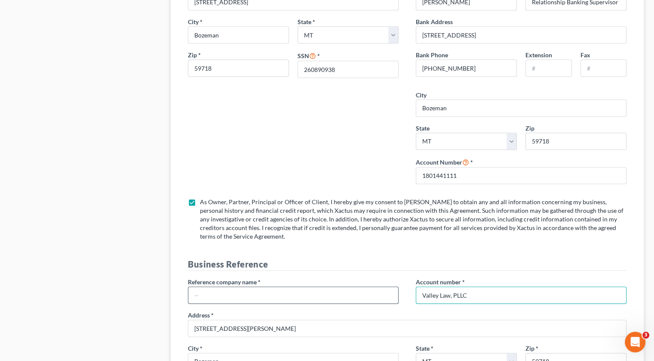
drag, startPoint x: 483, startPoint y: 281, endPoint x: 346, endPoint y: 278, distance: 136.4
click at [346, 278] on div "Reference company name * Account number * Valley Law, PLLC Address * 389 S. Fer…" at bounding box center [407, 359] width 456 height 165
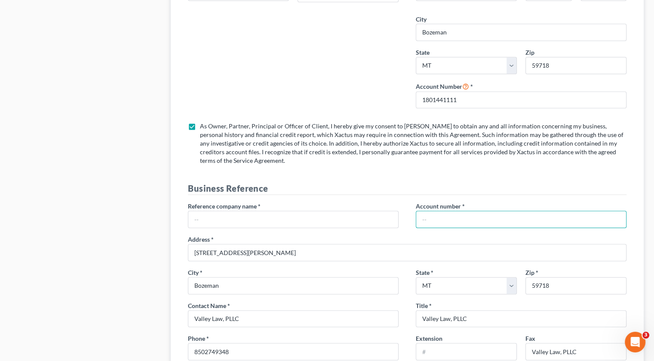
scroll to position [1162, 0]
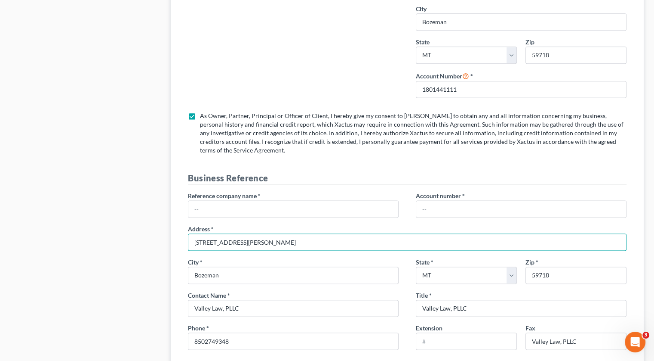
drag, startPoint x: 263, startPoint y: 229, endPoint x: 182, endPoint y: 224, distance: 80.6
click at [182, 224] on div "Address * 389 S. Ferguson Ave" at bounding box center [407, 237] width 456 height 26
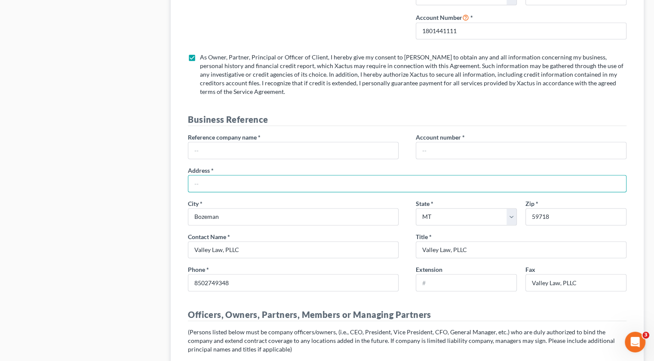
scroll to position [1291, 0]
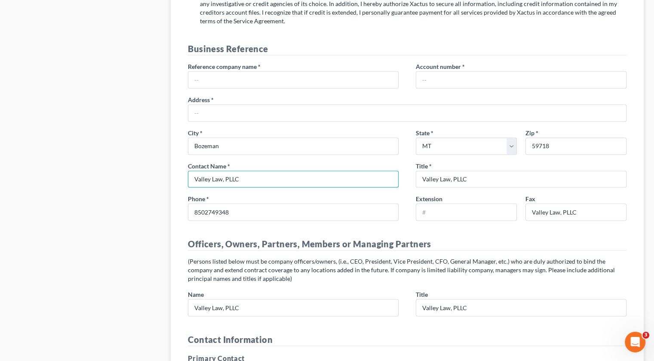
drag, startPoint x: 270, startPoint y: 170, endPoint x: 177, endPoint y: 155, distance: 93.6
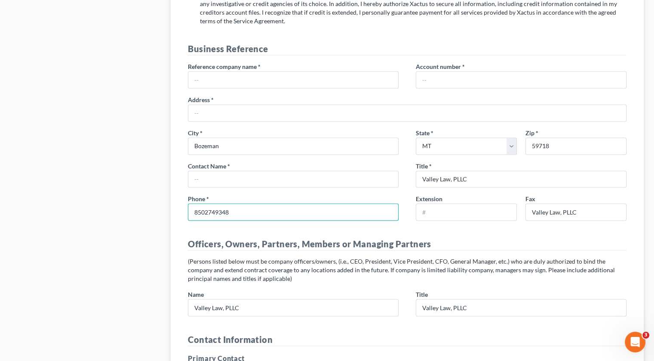
drag, startPoint x: 238, startPoint y: 203, endPoint x: 162, endPoint y: 197, distance: 76.4
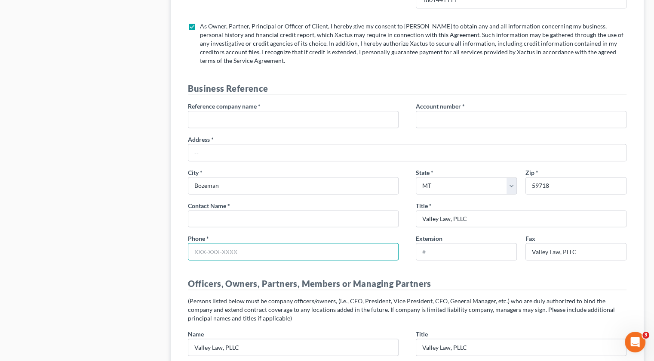
scroll to position [1162, 0]
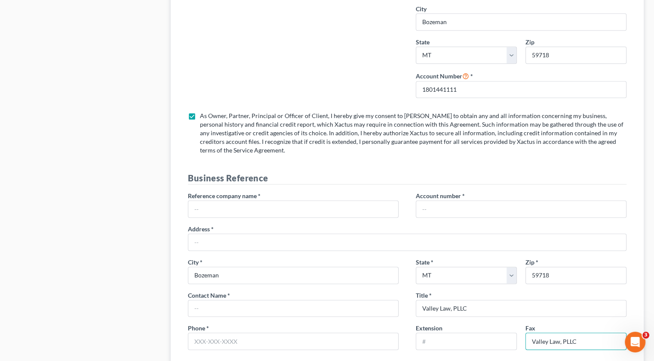
drag, startPoint x: 565, startPoint y: 329, endPoint x: 519, endPoint y: 327, distance: 46.1
click at [516, 326] on div "Extension Fax Valley Law, PLLC" at bounding box center [521, 339] width 219 height 33
drag, startPoint x: 483, startPoint y: 296, endPoint x: 367, endPoint y: 291, distance: 116.7
click at [367, 291] on div "Reference company name * Account number * Address * City * Bozeman State * Stat…" at bounding box center [407, 273] width 456 height 165
drag, startPoint x: 236, startPoint y: 263, endPoint x: 148, endPoint y: 265, distance: 88.2
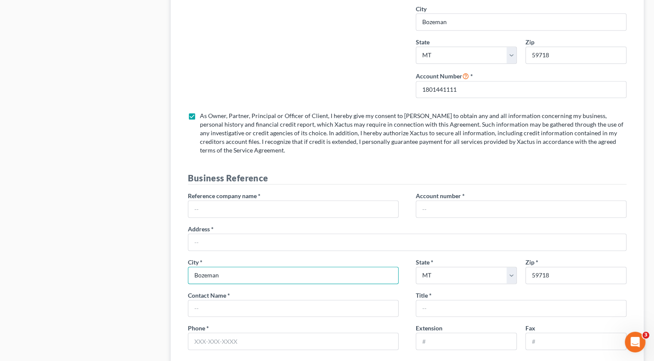
type input "n"
drag, startPoint x: 439, startPoint y: 261, endPoint x: 403, endPoint y: 254, distance: 37.1
click at [403, 254] on div "Reference company name * Account number * Address * City * State * State AL AK …" at bounding box center [407, 273] width 456 height 165
drag, startPoint x: 430, startPoint y: 267, endPoint x: 438, endPoint y: 266, distance: 7.4
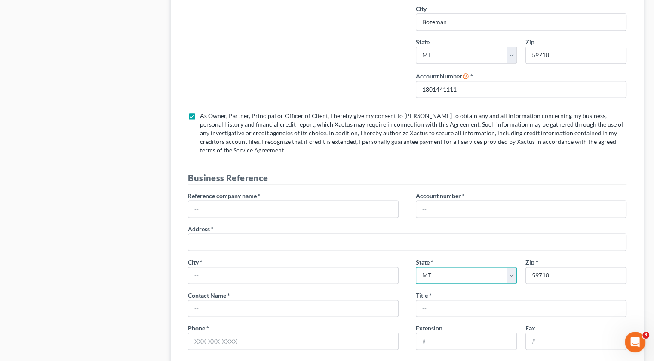
click at [430, 267] on select "State AL AK AR AZ CA CO CT DE DC FL GA GU HI ID IL IN IA KS KY LA ME MD MA MI M…" at bounding box center [466, 274] width 101 height 17
drag, startPoint x: 568, startPoint y: 258, endPoint x: 478, endPoint y: 265, distance: 90.7
click at [478, 265] on div "State * State AL AK AR AZ CA CO CT DE DC FL GA GU HI ID IL IN IA KS KY LA ME MD…" at bounding box center [521, 273] width 219 height 33
drag, startPoint x: 92, startPoint y: 237, endPoint x: 122, endPoint y: 232, distance: 30.1
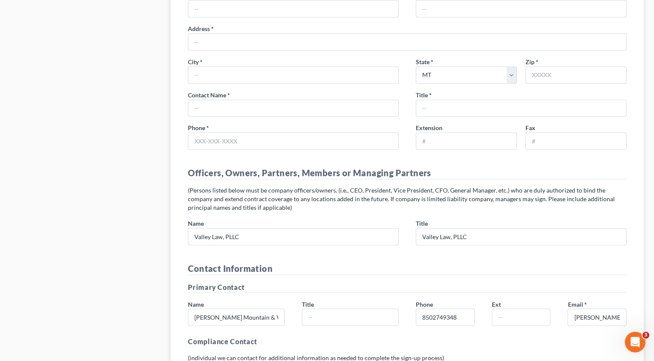
scroll to position [1377, 0]
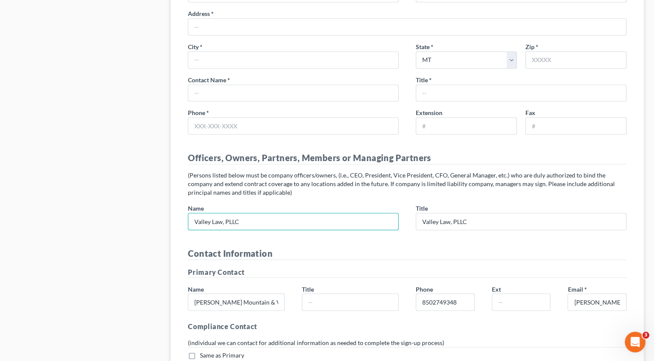
drag, startPoint x: 241, startPoint y: 207, endPoint x: 184, endPoint y: 198, distance: 57.4
click at [184, 203] on div "Name Valley Law, PLLC" at bounding box center [293, 216] width 228 height 26
type input "Albert Jones"
type input "Attorney"
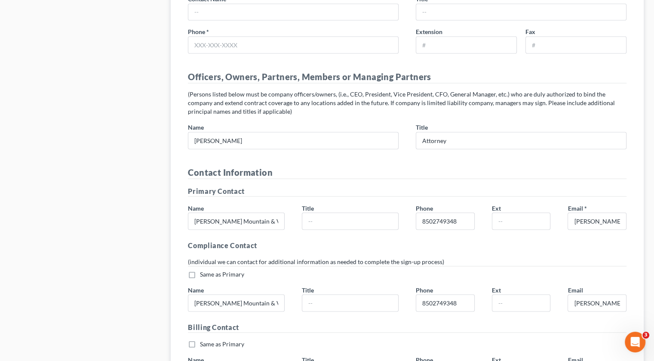
scroll to position [1463, 0]
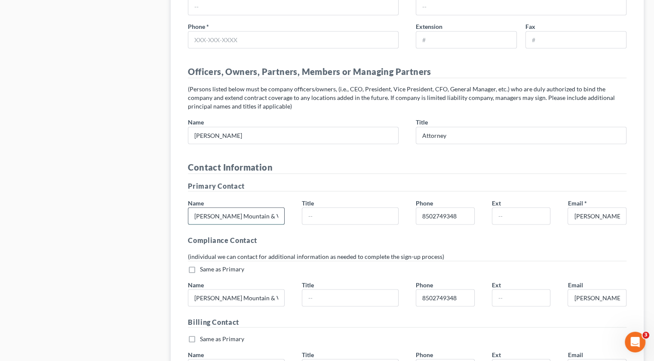
click at [219, 207] on input "Albert Mountain & Valley Law Firm Jones" at bounding box center [236, 215] width 96 height 16
type input "Albert Jones"
click at [321, 207] on input "text" at bounding box center [350, 215] width 96 height 16
type input "Attorney"
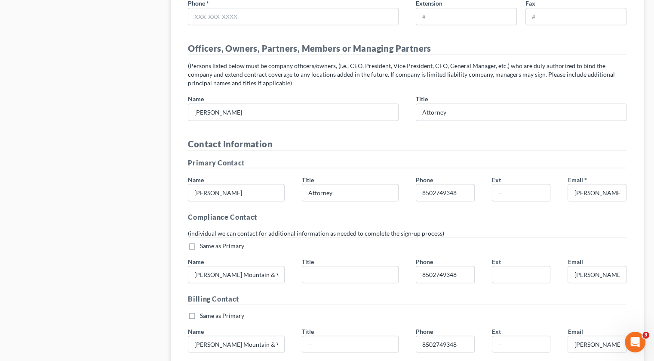
scroll to position [1506, 0]
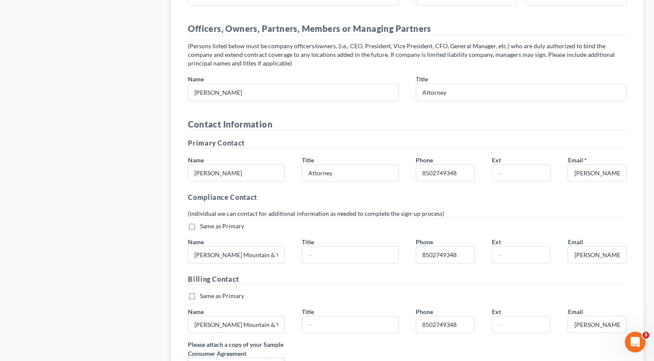
click at [200, 221] on label "Same as Primary *" at bounding box center [222, 225] width 44 height 9
click at [203, 221] on input "Same as Primary *" at bounding box center [206, 224] width 6 height 6
checkbox input "true"
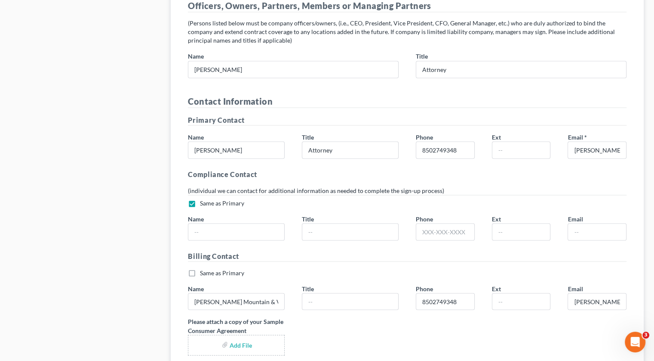
scroll to position [1549, 0]
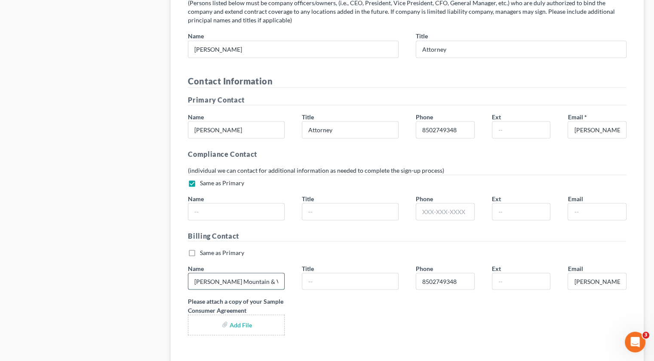
click at [221, 273] on input "Albert Mountain & Valley Law Firm Jones" at bounding box center [236, 281] width 96 height 16
click at [200, 248] on label "Same as Primary *" at bounding box center [222, 252] width 44 height 9
click at [203, 248] on input "Same as Primary *" at bounding box center [206, 251] width 6 height 6
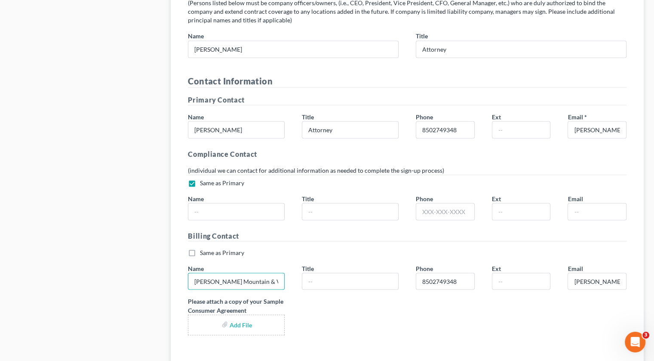
checkbox input "true"
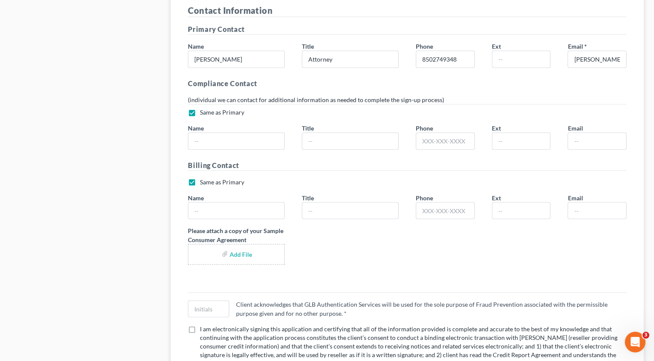
scroll to position [1635, 0]
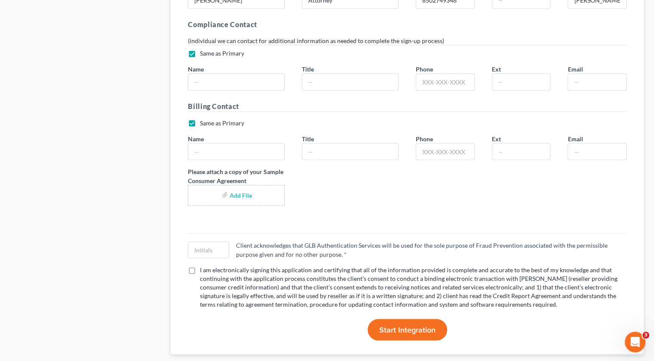
click at [234, 167] on label "Please attach a copy of your Sample Consumer Agreement" at bounding box center [236, 176] width 97 height 18
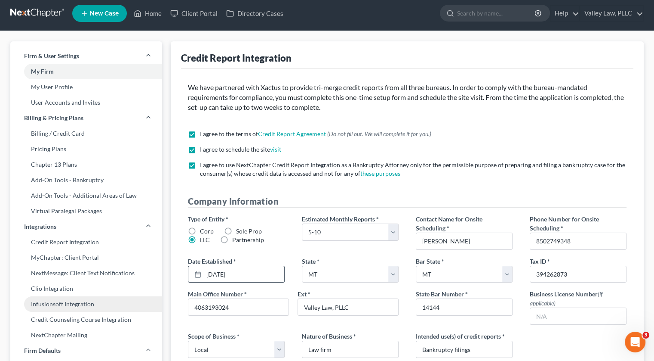
scroll to position [0, 0]
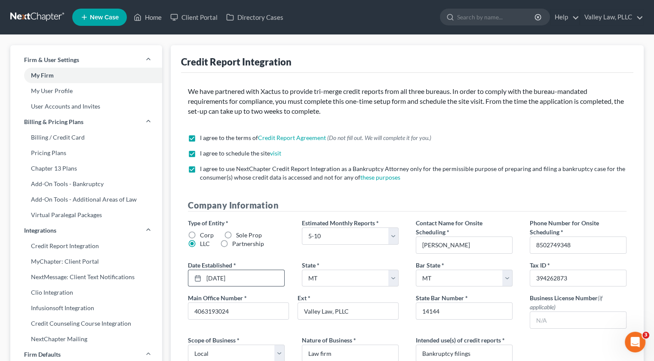
click at [313, 72] on div "Credit Report Integration" at bounding box center [407, 59] width 453 height 28
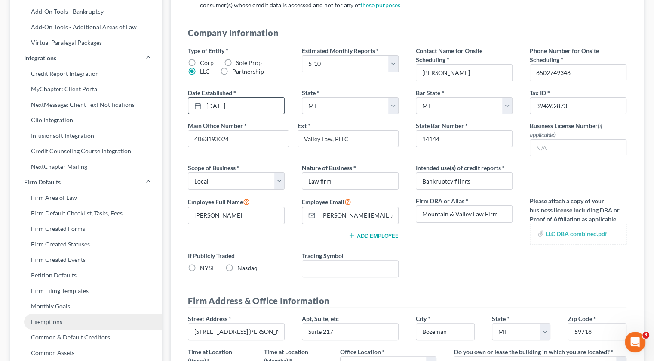
scroll to position [129, 0]
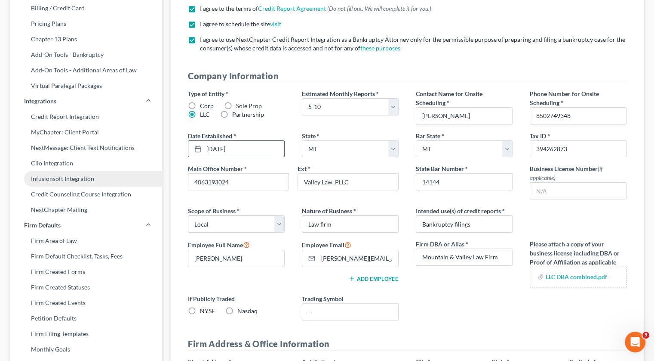
click at [92, 178] on link "Infusionsoft Integration" at bounding box center [86, 178] width 152 height 15
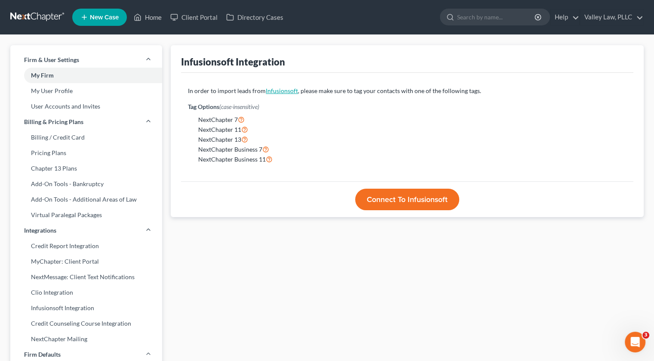
click at [278, 90] on link "Infusionsoft" at bounding box center [282, 90] width 32 height 7
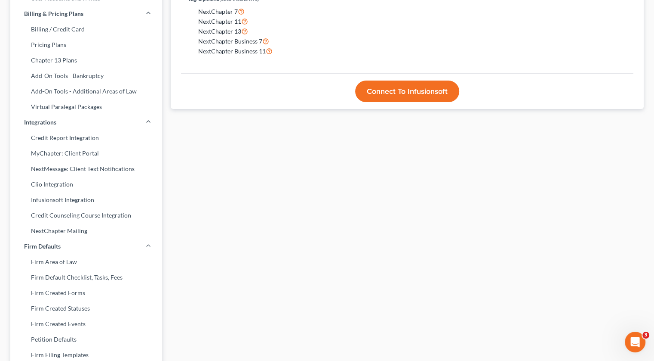
scroll to position [129, 0]
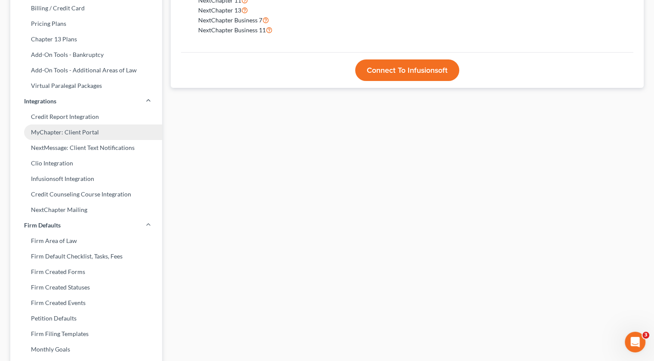
click at [84, 131] on link "MyChapter: Client Portal" at bounding box center [86, 131] width 152 height 15
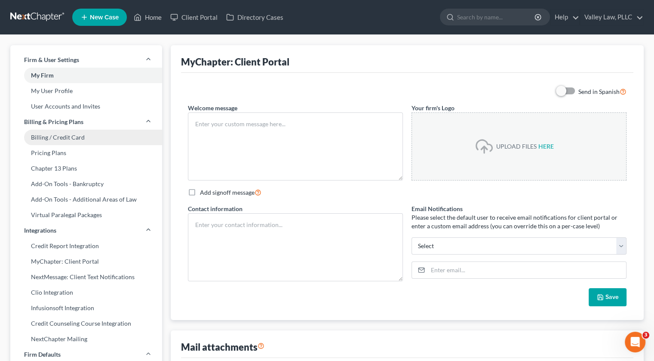
type textarea "Hello! Welcome to MyChapter. We are here to help make the bankruptcy filing pro…"
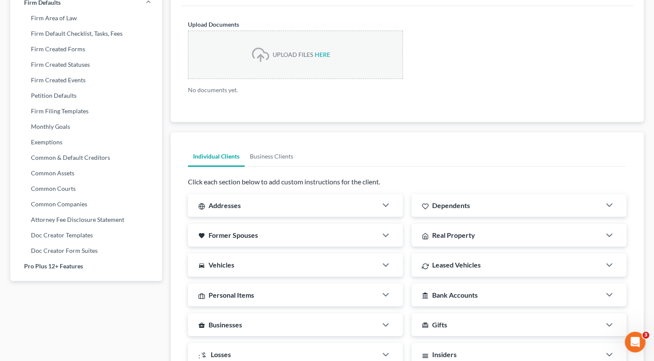
scroll to position [336, 0]
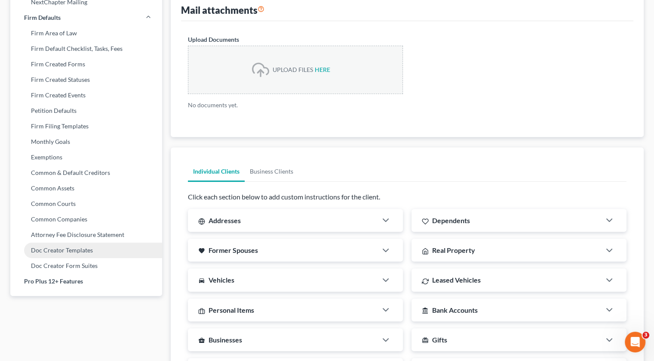
click at [116, 244] on link "Doc Creator Templates" at bounding box center [86, 249] width 152 height 15
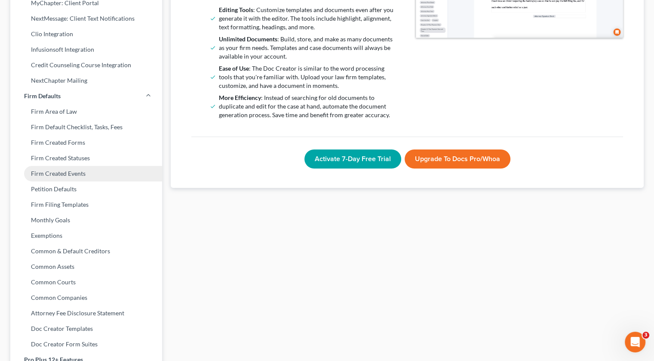
scroll to position [301, 0]
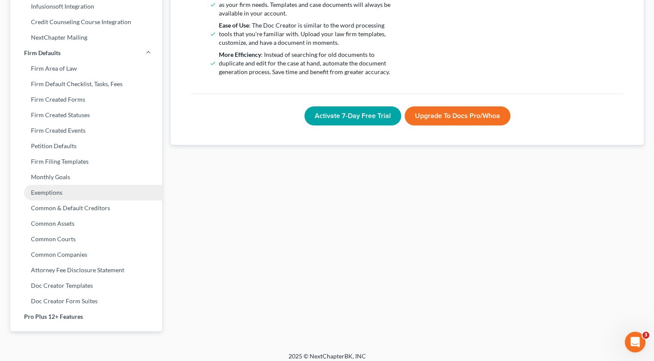
click at [121, 193] on link "Exemptions" at bounding box center [86, 192] width 152 height 15
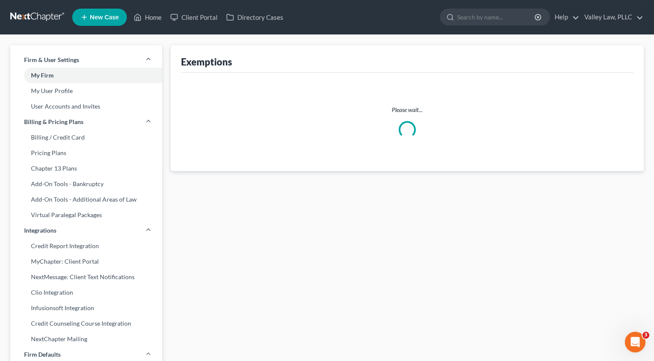
select select "0"
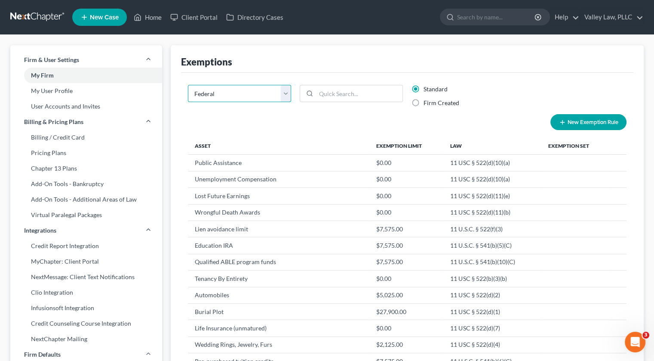
click at [291, 95] on select "State Federal AL AK AR AZ CA CO CT DE DC FL GA GU HI ID IL IN IA KS KY LA ME MD…" at bounding box center [239, 93] width 103 height 17
click at [325, 96] on input "search" at bounding box center [359, 93] width 86 height 16
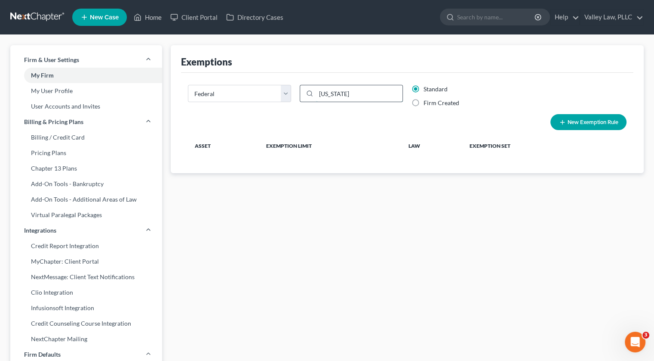
type input "montana"
drag, startPoint x: 366, startPoint y: 91, endPoint x: 306, endPoint y: 94, distance: 59.4
click at [306, 93] on div "montana" at bounding box center [351, 93] width 103 height 17
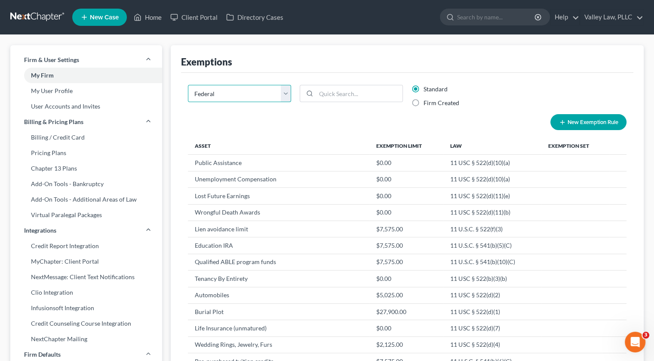
click at [274, 91] on select "State Federal AL AK AR AZ CA CO CT DE DC FL GA GU HI ID IL IN IA KS KY LA ME MD…" at bounding box center [239, 93] width 103 height 17
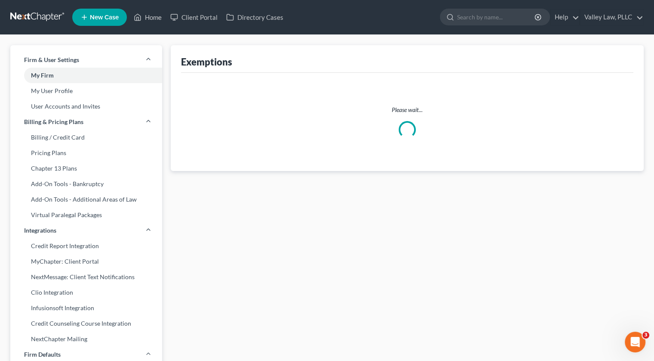
select select "28"
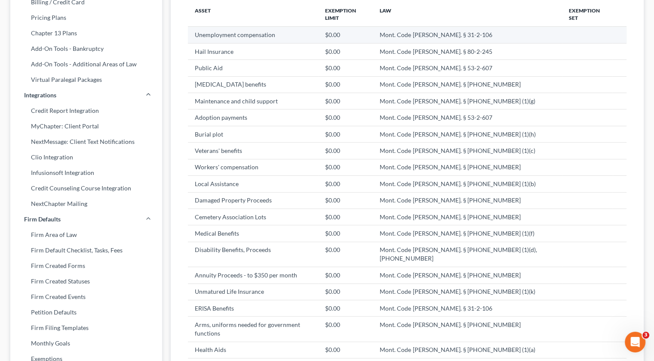
scroll to position [117, 0]
